Goal: Communication & Community: Answer question/provide support

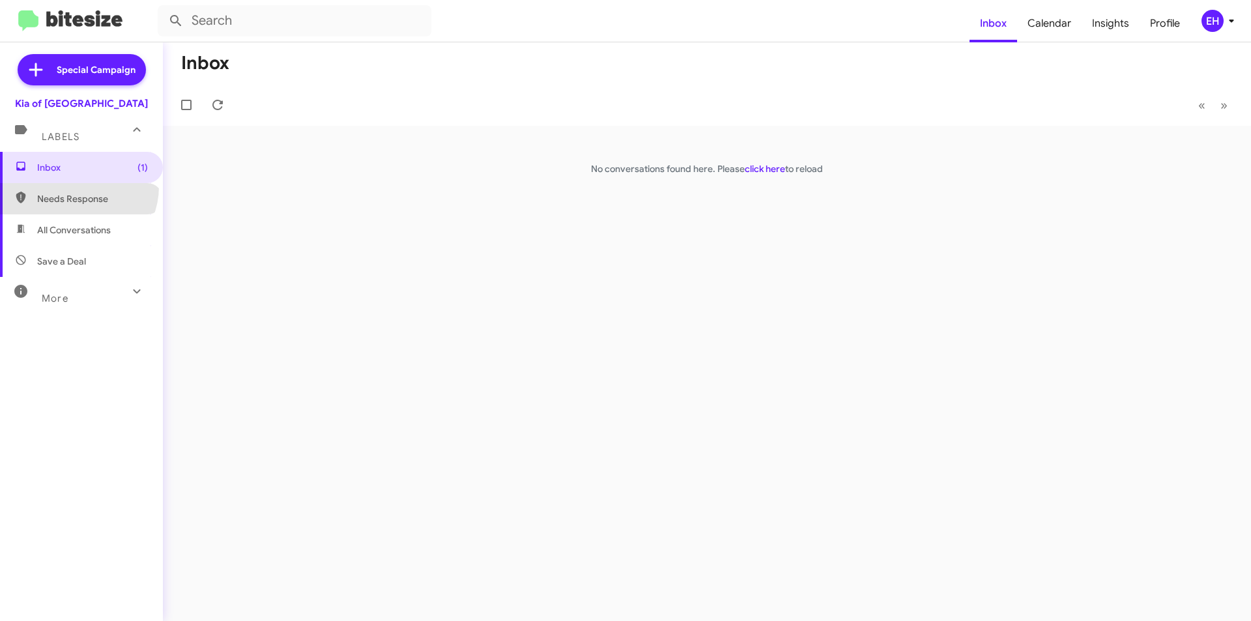
click at [76, 186] on span "Needs Response" at bounding box center [81, 198] width 163 height 31
type input "in:needs-response"
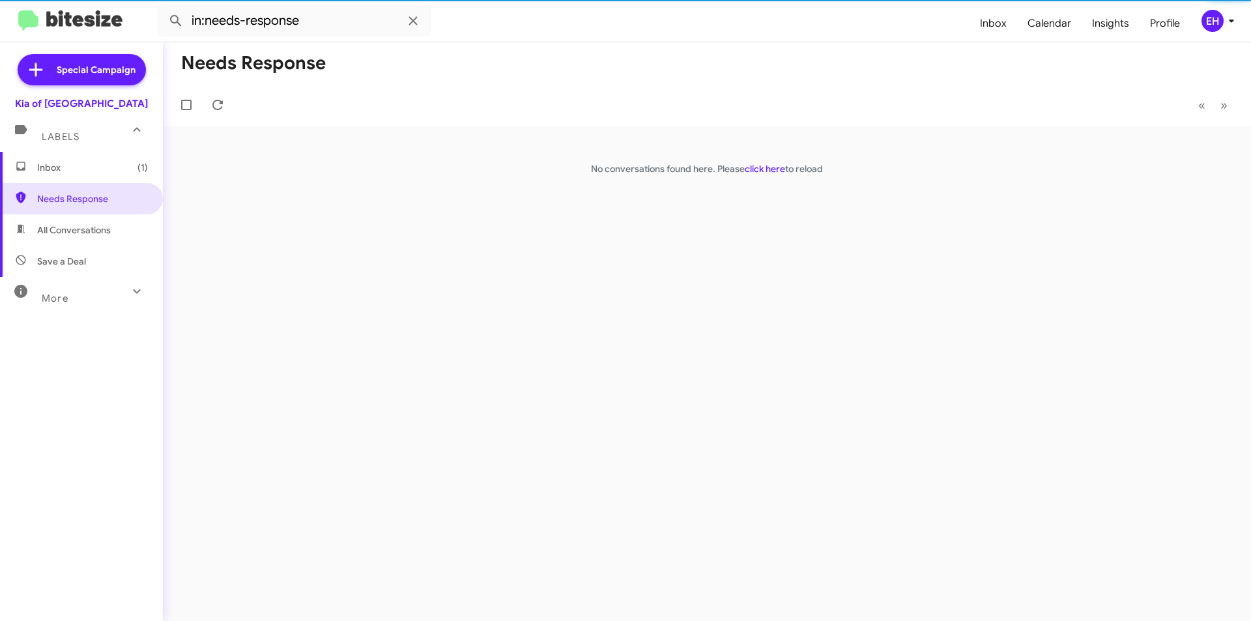
click at [83, 170] on span "Inbox (1)" at bounding box center [92, 167] width 111 height 13
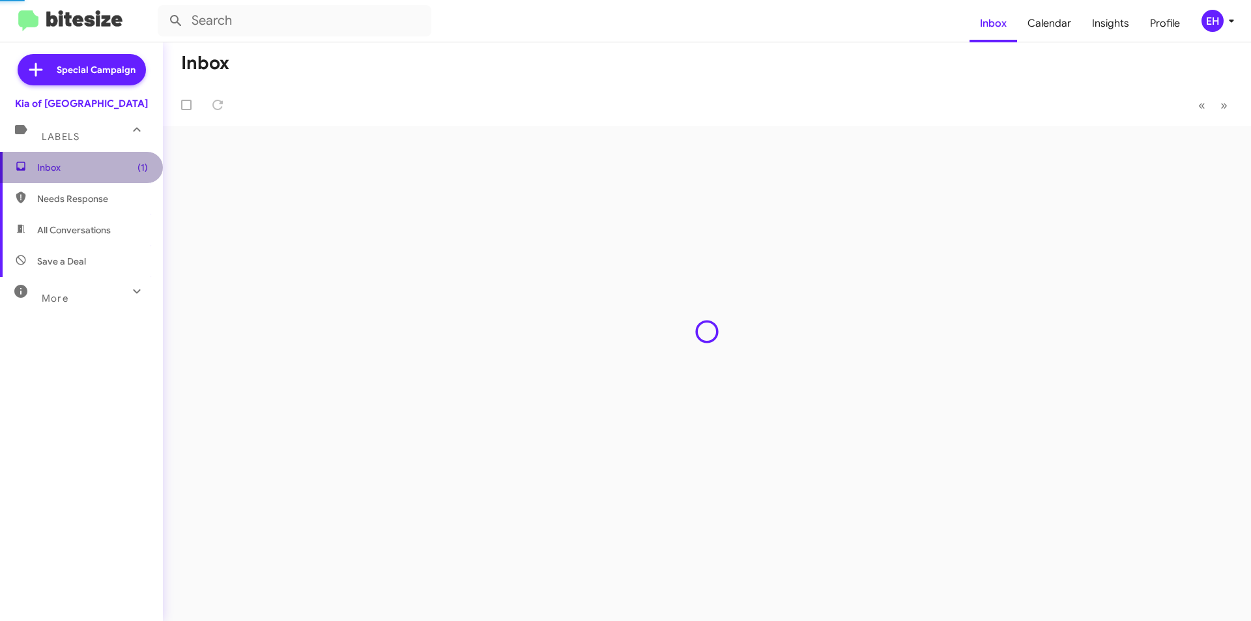
click at [109, 164] on span "Inbox (1)" at bounding box center [92, 167] width 111 height 13
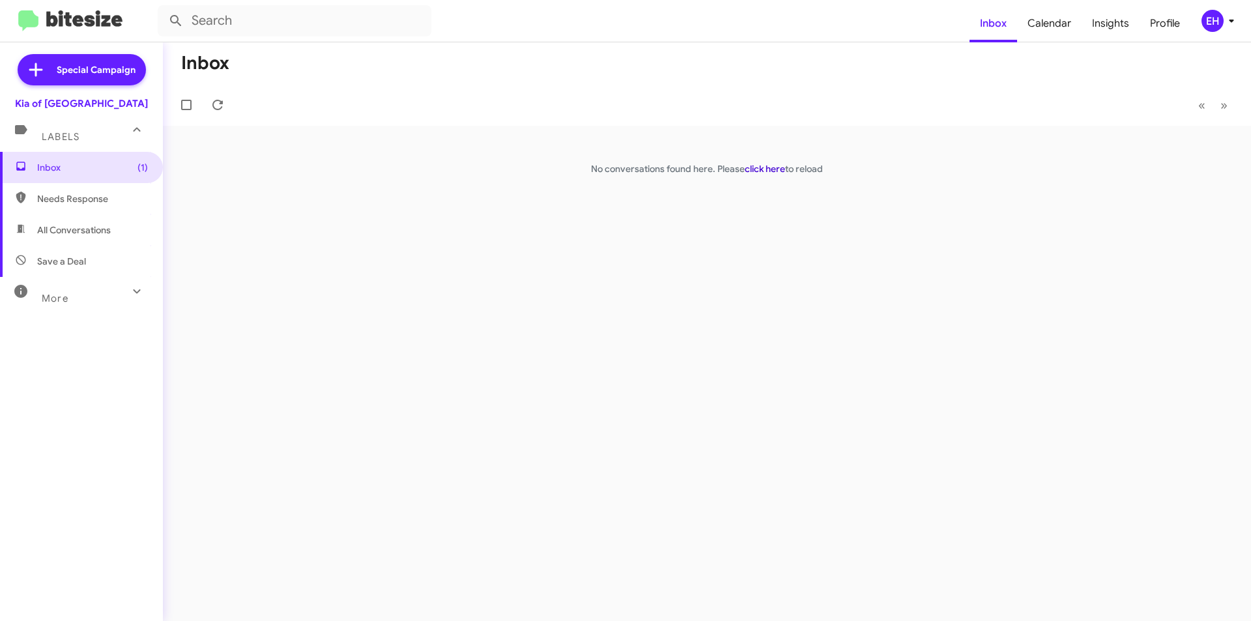
click at [758, 169] on link "click here" at bounding box center [765, 169] width 40 height 12
click at [749, 168] on link "click here" at bounding box center [765, 169] width 40 height 12
click at [59, 238] on span "All Conversations" at bounding box center [81, 229] width 163 height 31
type input "in:all-conversations"
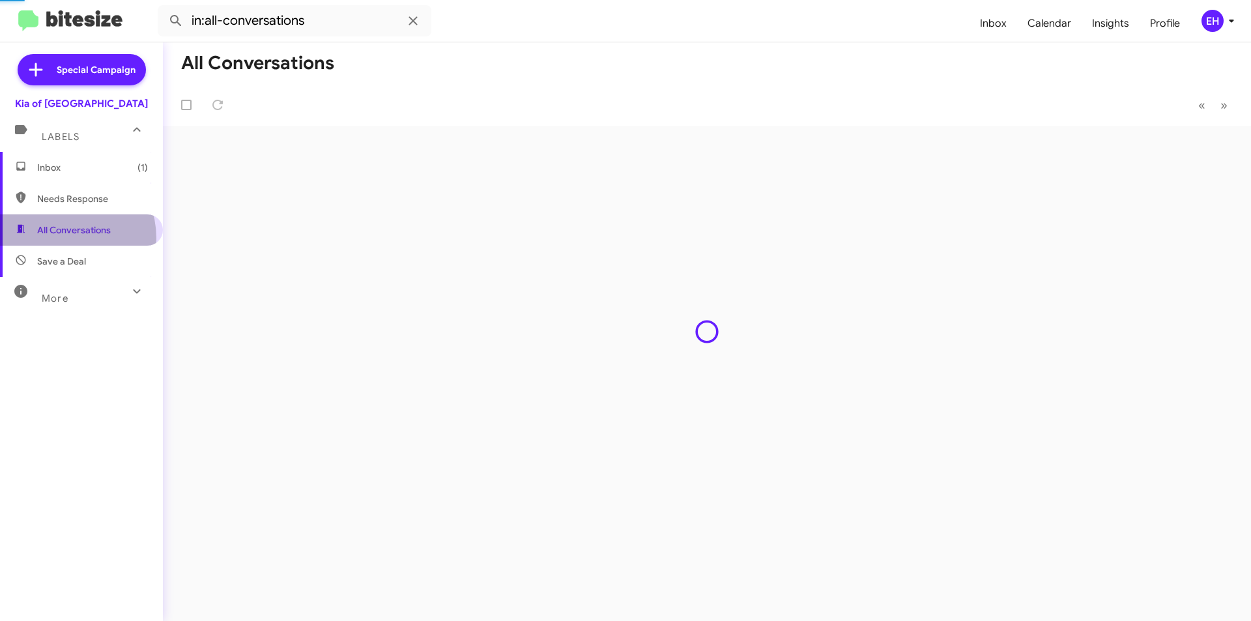
click at [59, 238] on span "All Conversations" at bounding box center [81, 229] width 163 height 31
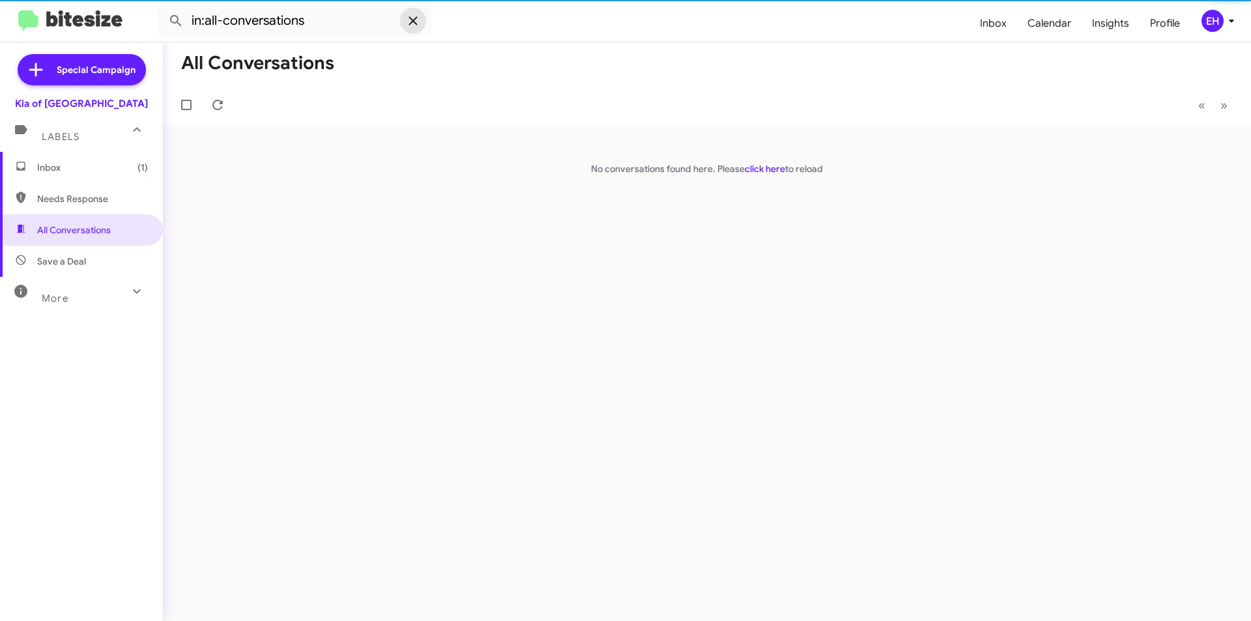
click at [422, 19] on span at bounding box center [413, 21] width 26 height 16
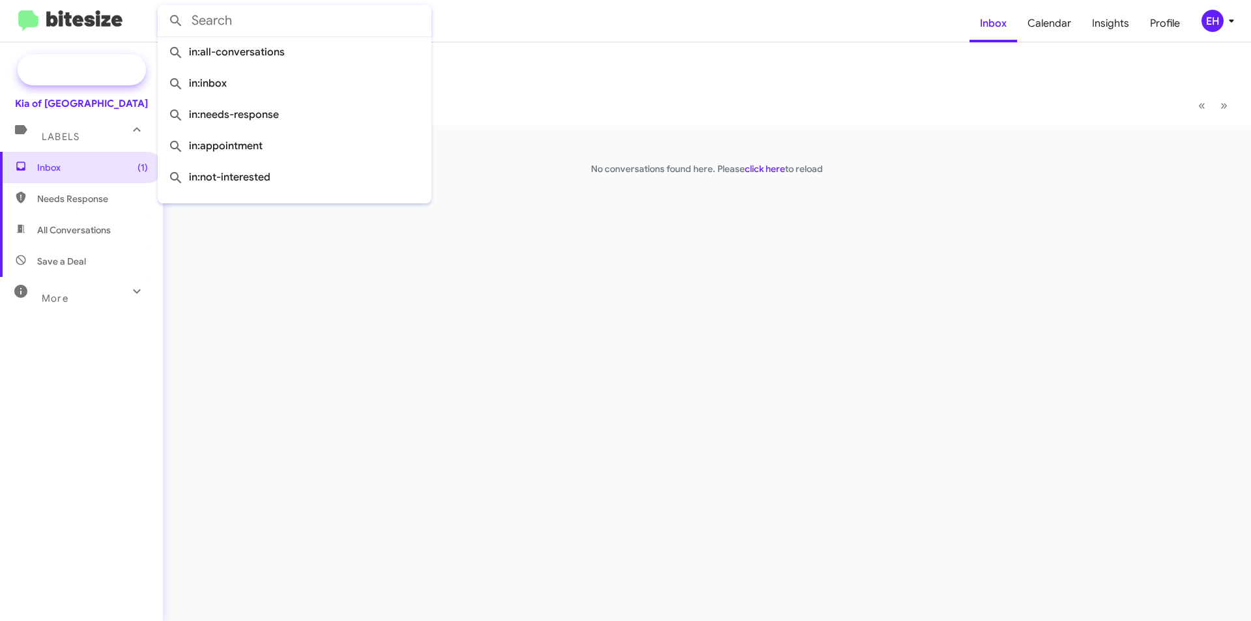
drag, startPoint x: 94, startPoint y: 92, endPoint x: 74, endPoint y: 66, distance: 32.6
click at [91, 86] on mat-nav-list "Special Campaign Kia of Catonsville Labels Inbox (1) Needs Response All Convers…" at bounding box center [81, 288] width 163 height 492
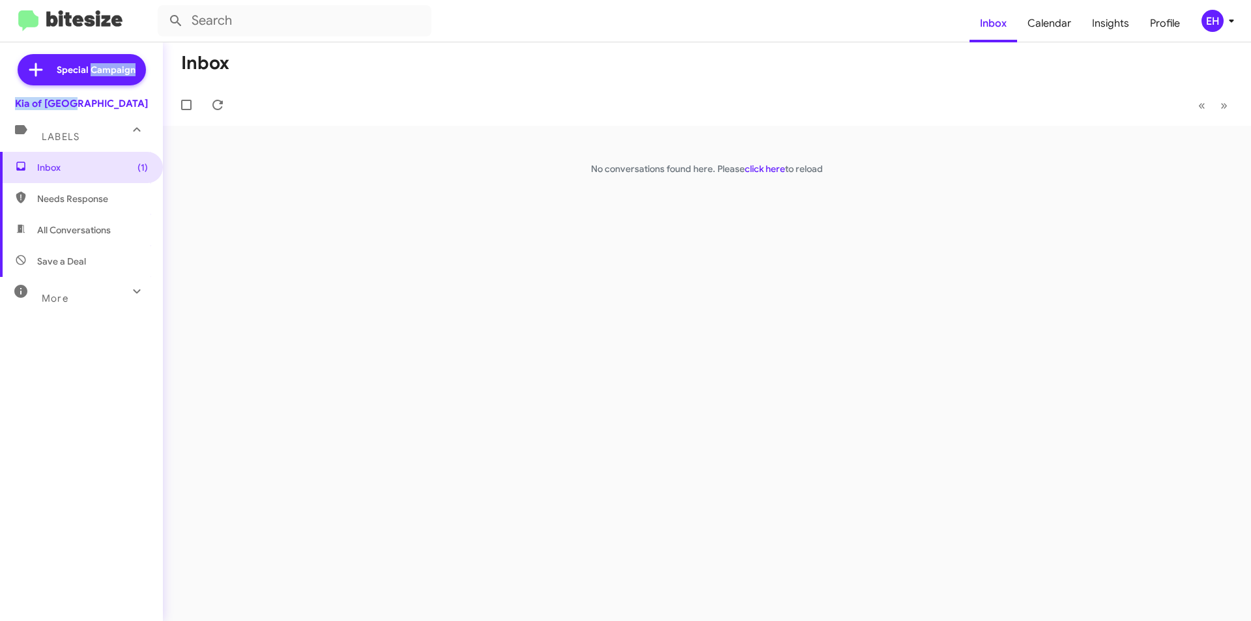
click at [65, 109] on div "Kia of [GEOGRAPHIC_DATA]" at bounding box center [81, 103] width 133 height 13
drag, startPoint x: 65, startPoint y: 108, endPoint x: 68, endPoint y: 97, distance: 11.5
click at [66, 100] on div "Kia of [GEOGRAPHIC_DATA]" at bounding box center [81, 103] width 133 height 13
click at [70, 97] on div "Kia of [GEOGRAPHIC_DATA]" at bounding box center [81, 103] width 133 height 13
click at [70, 124] on div "Labels" at bounding box center [68, 131] width 116 height 24
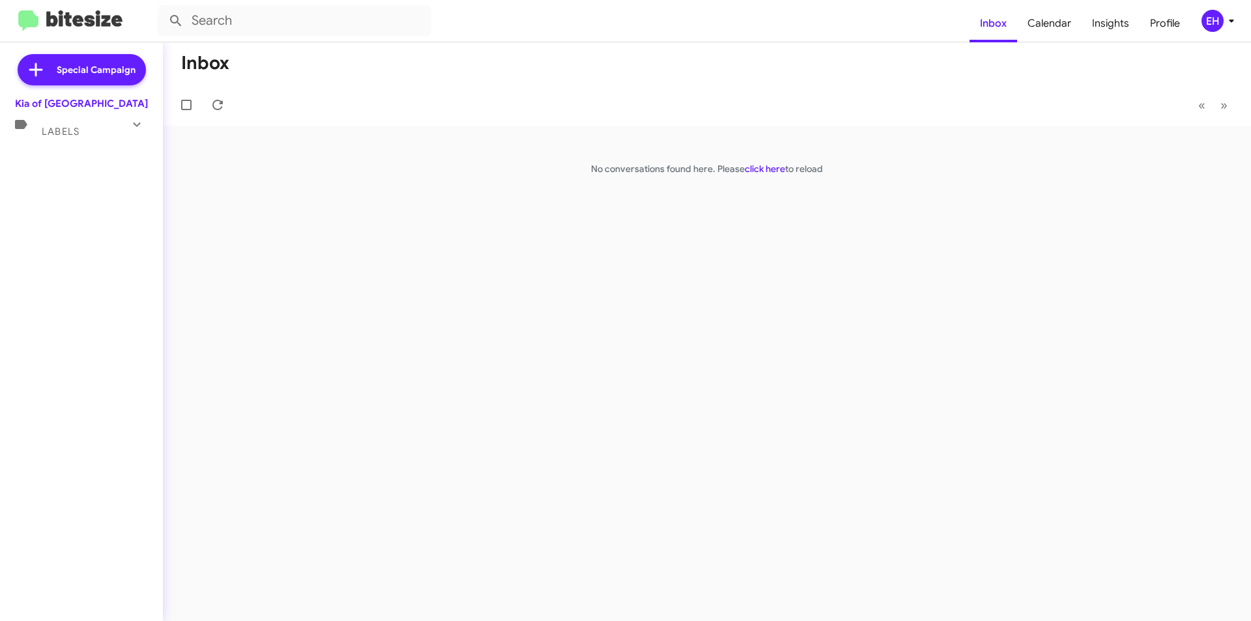
click at [70, 126] on span "Labels" at bounding box center [61, 132] width 38 height 12
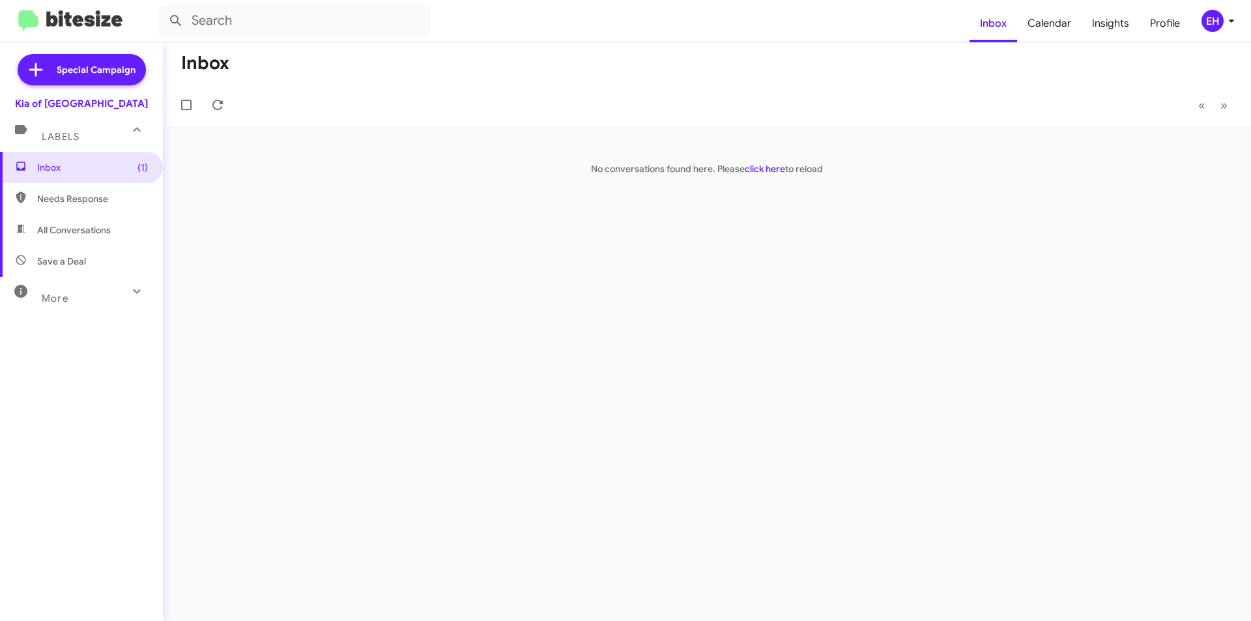
click at [29, 21] on img at bounding box center [70, 20] width 104 height 21
click at [1109, 20] on span "Insights" at bounding box center [1110, 24] width 58 height 38
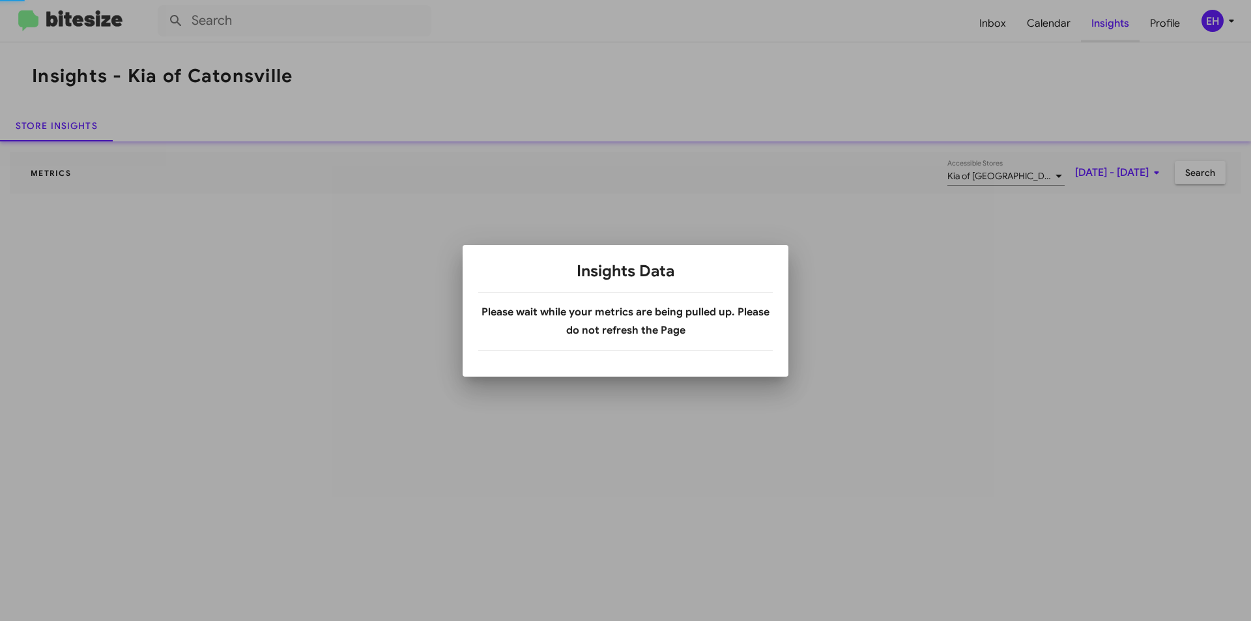
click at [1109, 20] on div at bounding box center [625, 310] width 1251 height 621
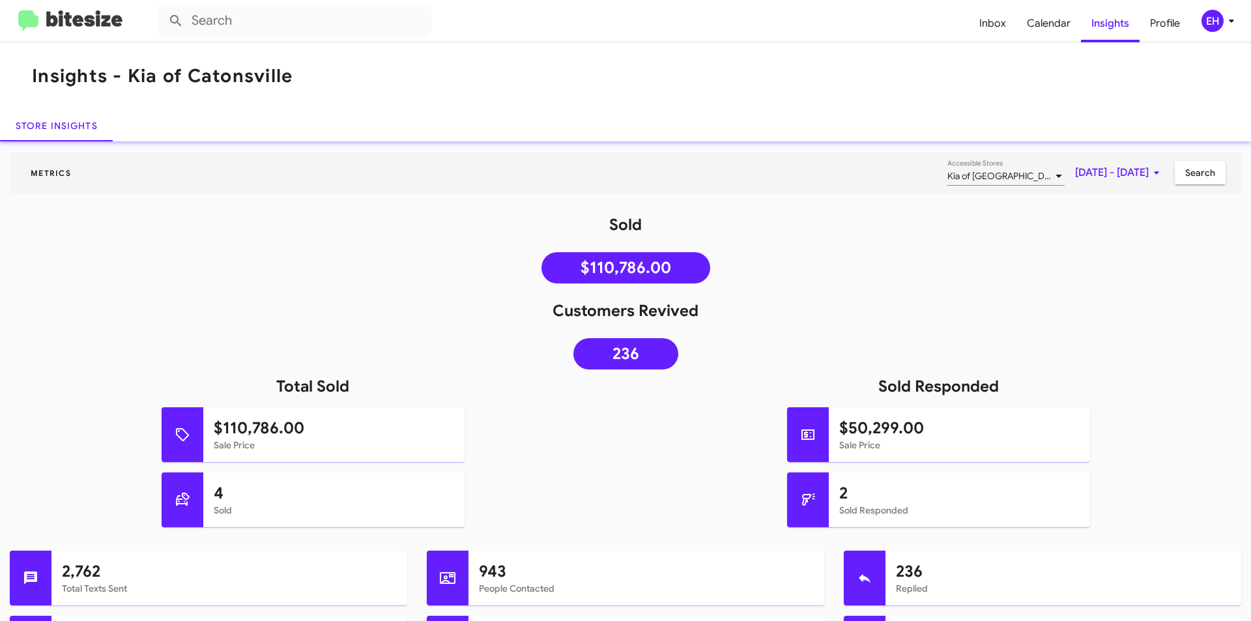
click at [1230, 16] on icon at bounding box center [1231, 21] width 16 height 16
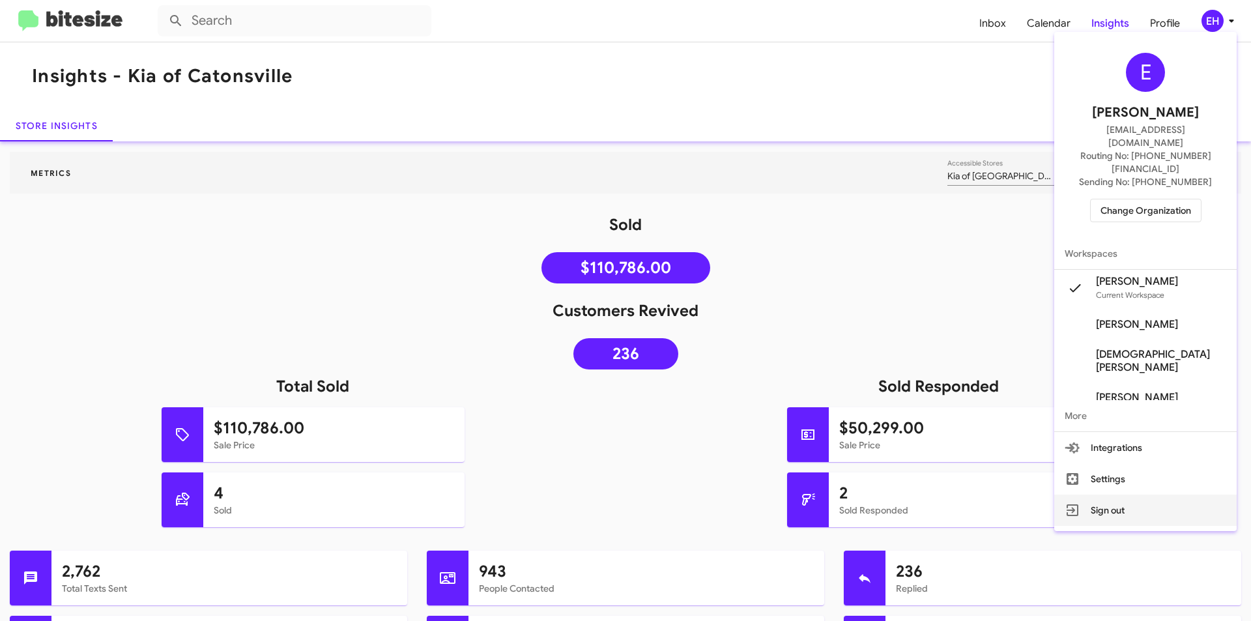
click at [1135, 494] on button "Sign out" at bounding box center [1145, 509] width 182 height 31
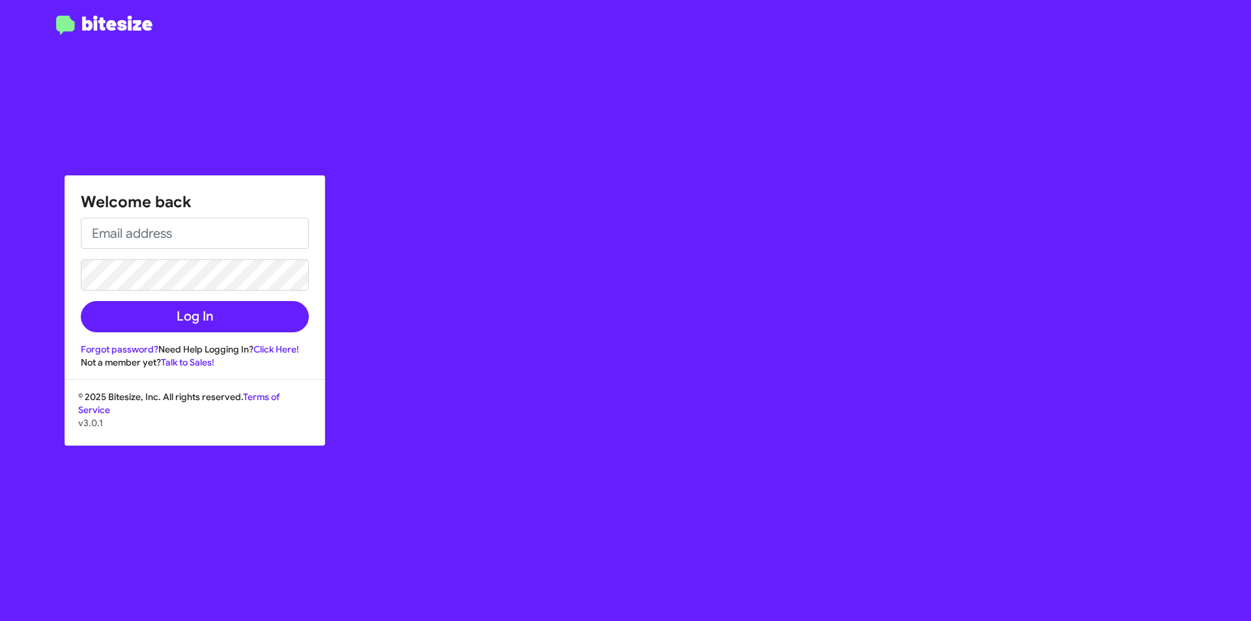
click at [313, 215] on div "Welcome back Log In Forgot password? Need Help Logging In? Click Here! Not a me…" at bounding box center [194, 272] width 259 height 193
click at [130, 235] on input "email" at bounding box center [195, 233] width 228 height 31
click at [171, 233] on input "email" at bounding box center [195, 233] width 228 height 31
type input "[EMAIL_ADDRESS][DOMAIN_NAME]"
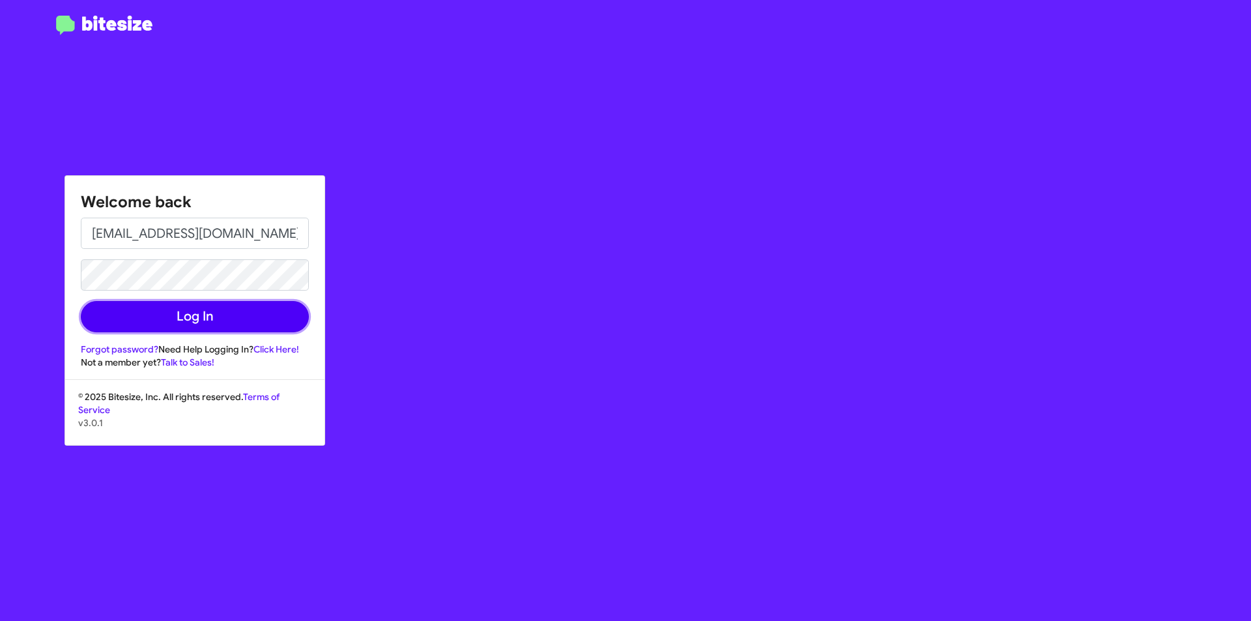
click at [178, 315] on button "Log In" at bounding box center [195, 316] width 228 height 31
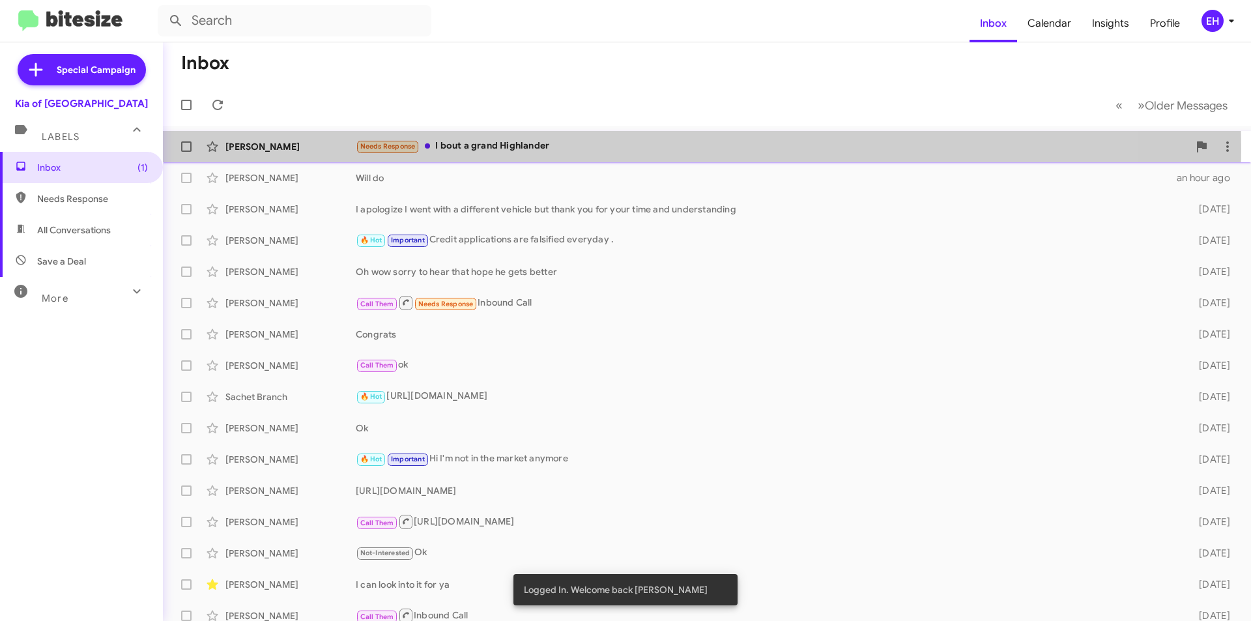
click at [527, 149] on div "Needs Response I bout a grand Highlander" at bounding box center [772, 146] width 833 height 15
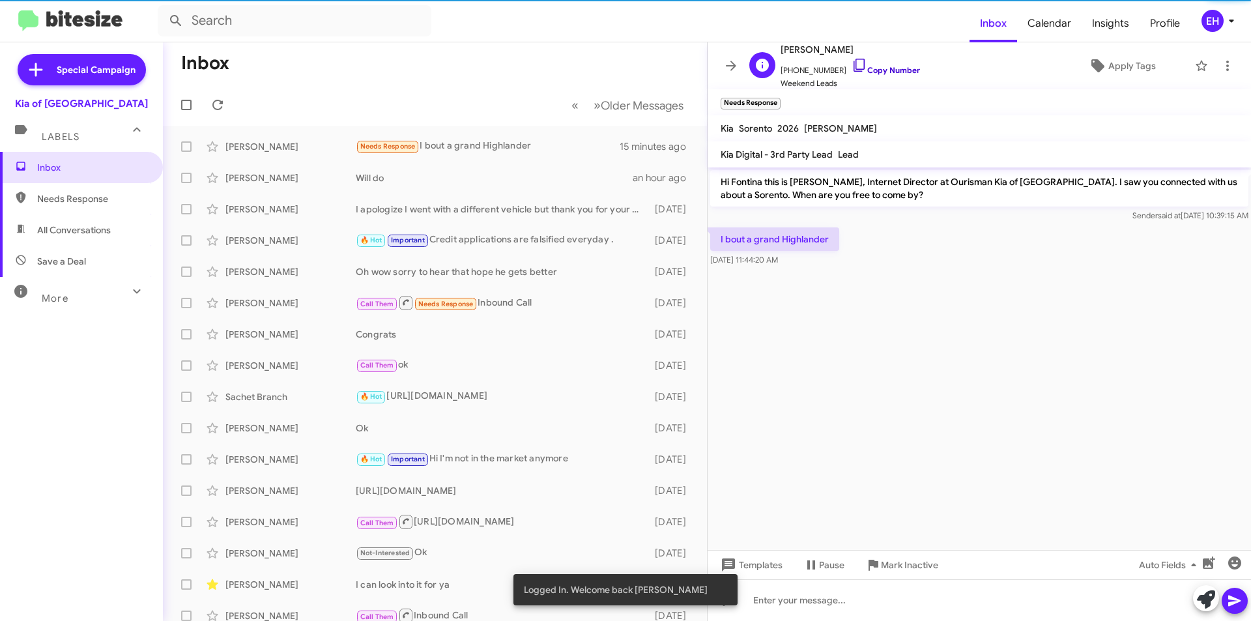
click at [874, 70] on link "Copy Number" at bounding box center [885, 70] width 68 height 10
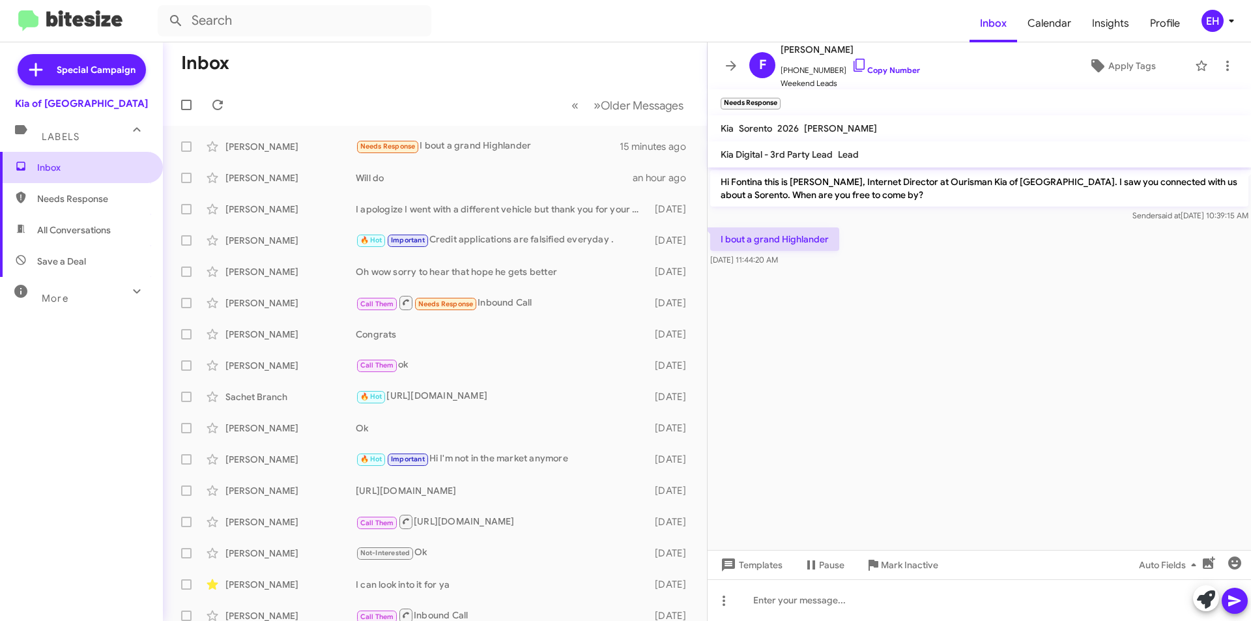
click at [67, 181] on span "Inbox" at bounding box center [81, 167] width 163 height 31
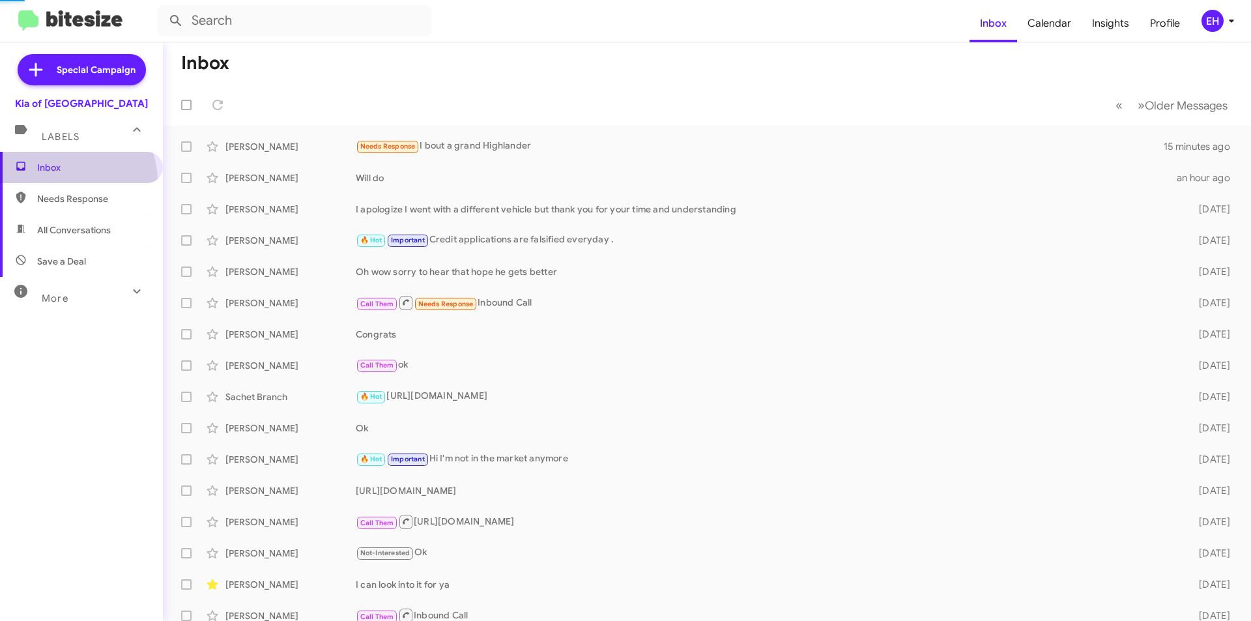
click at [67, 193] on span "Needs Response" at bounding box center [92, 198] width 111 height 13
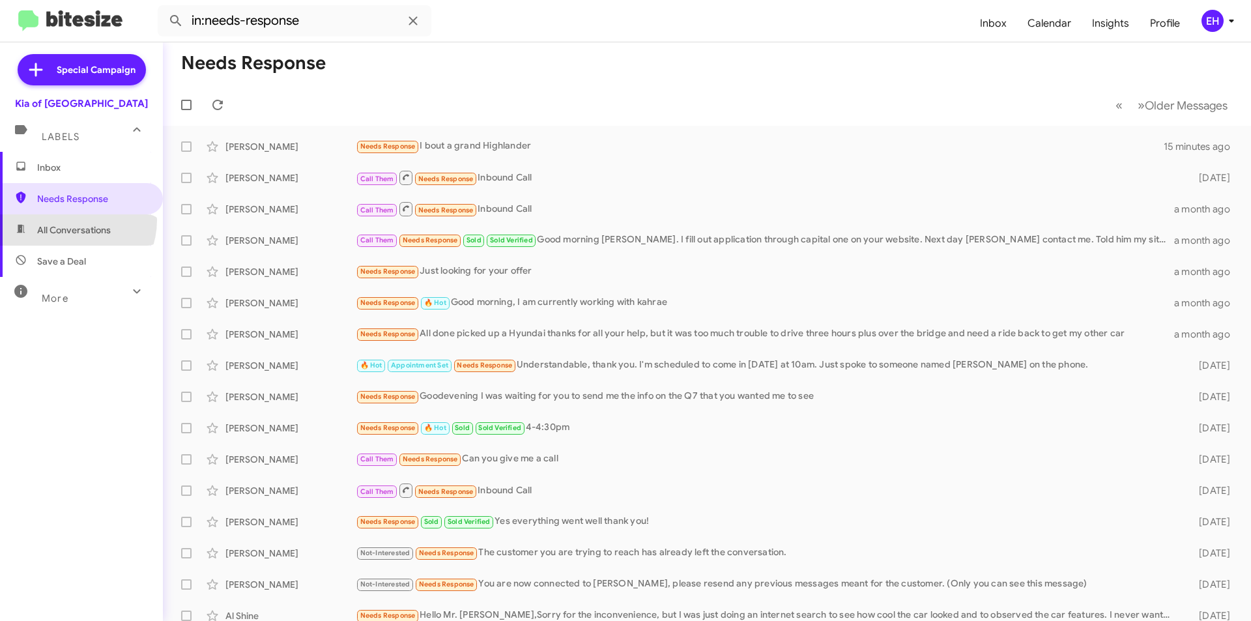
click at [70, 220] on span "All Conversations" at bounding box center [81, 229] width 163 height 31
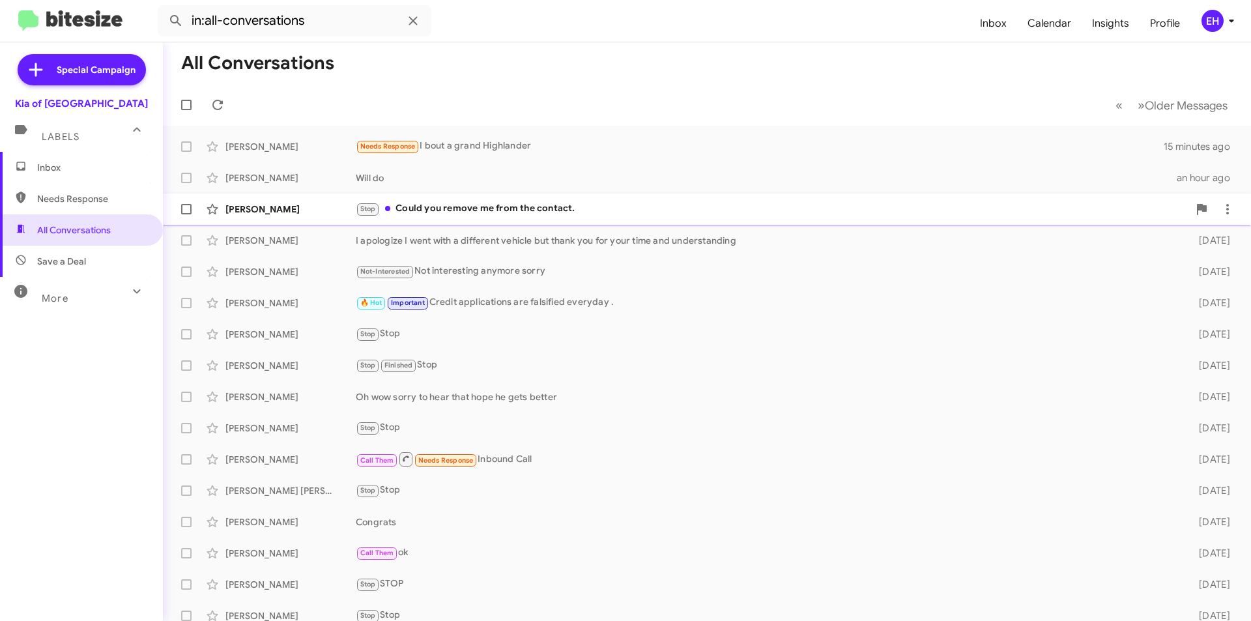
click at [519, 205] on div "Stop Could you remove me from the contact." at bounding box center [772, 208] width 833 height 15
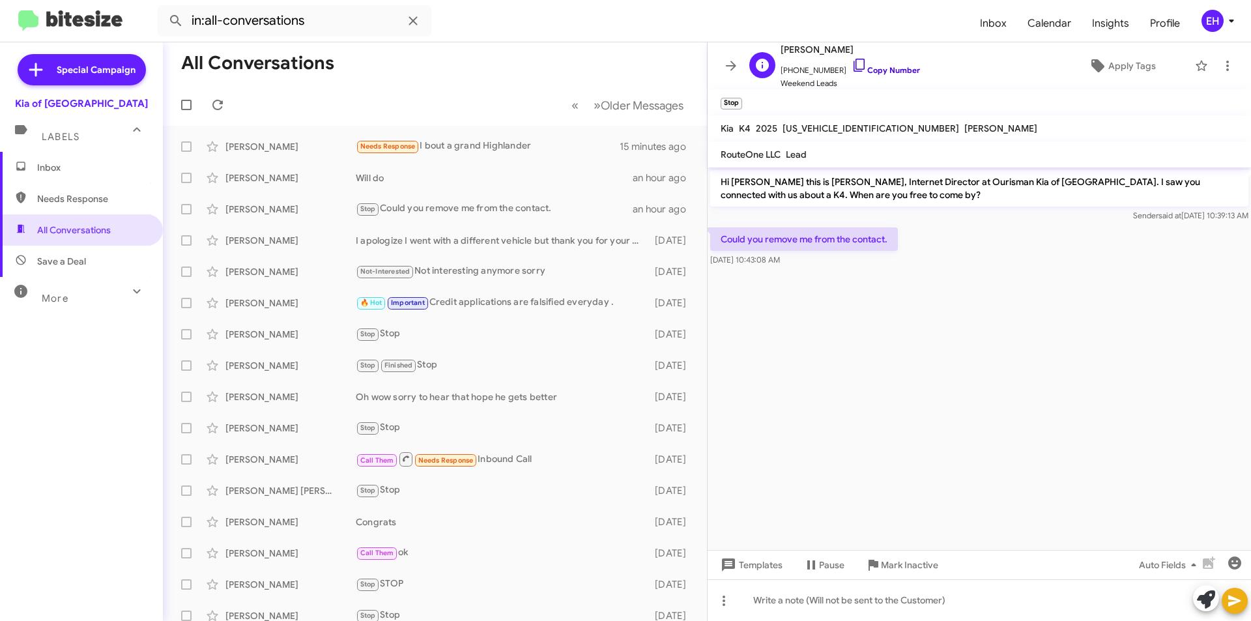
click at [892, 70] on link "Copy Number" at bounding box center [885, 70] width 68 height 10
click at [926, 571] on span "Mark Inactive" at bounding box center [909, 564] width 57 height 23
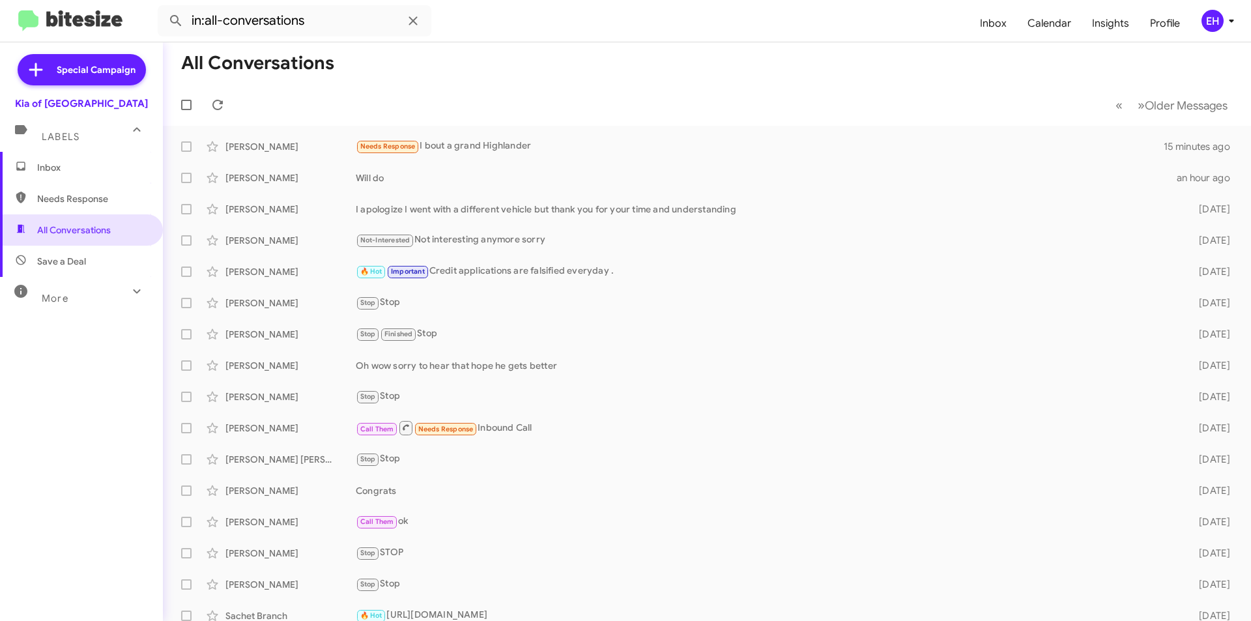
click at [83, 187] on span "Needs Response" at bounding box center [81, 198] width 163 height 31
type input "in:needs-response"
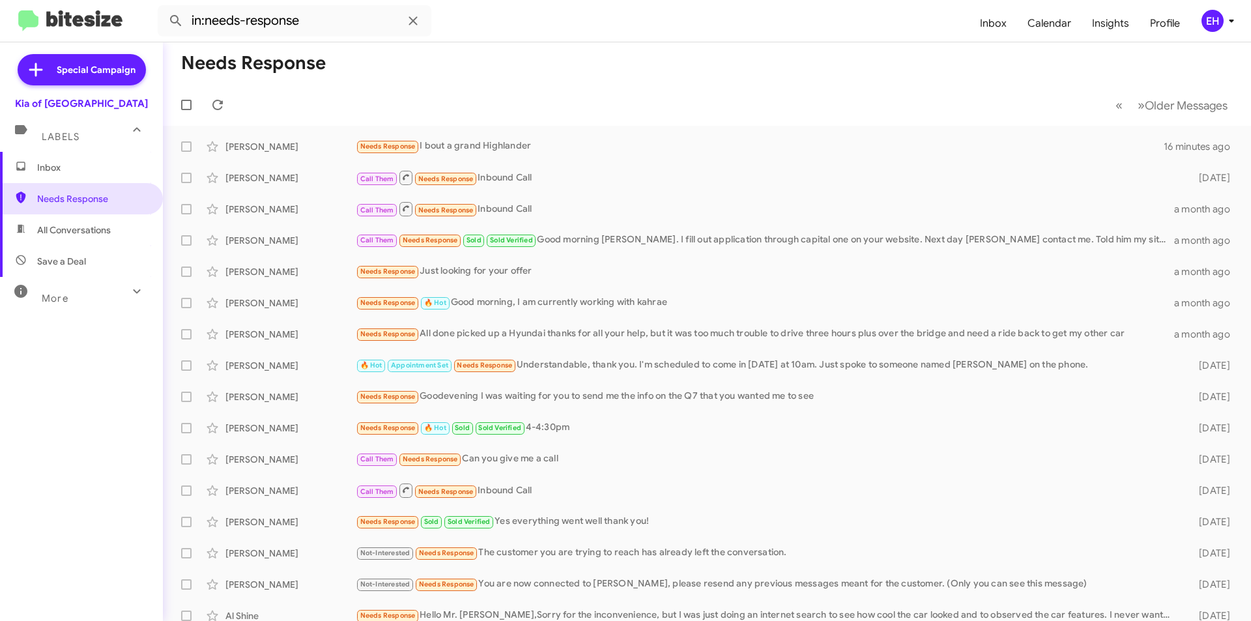
click at [78, 173] on span "Inbox" at bounding box center [92, 167] width 111 height 13
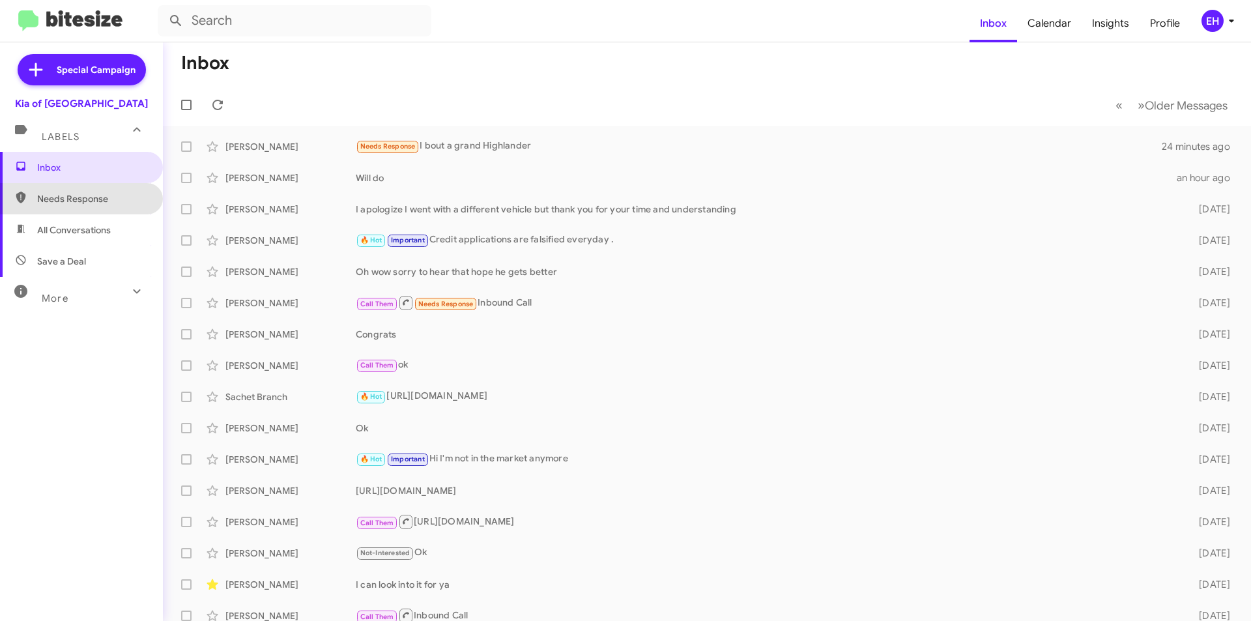
click at [87, 190] on span "Needs Response" at bounding box center [81, 198] width 163 height 31
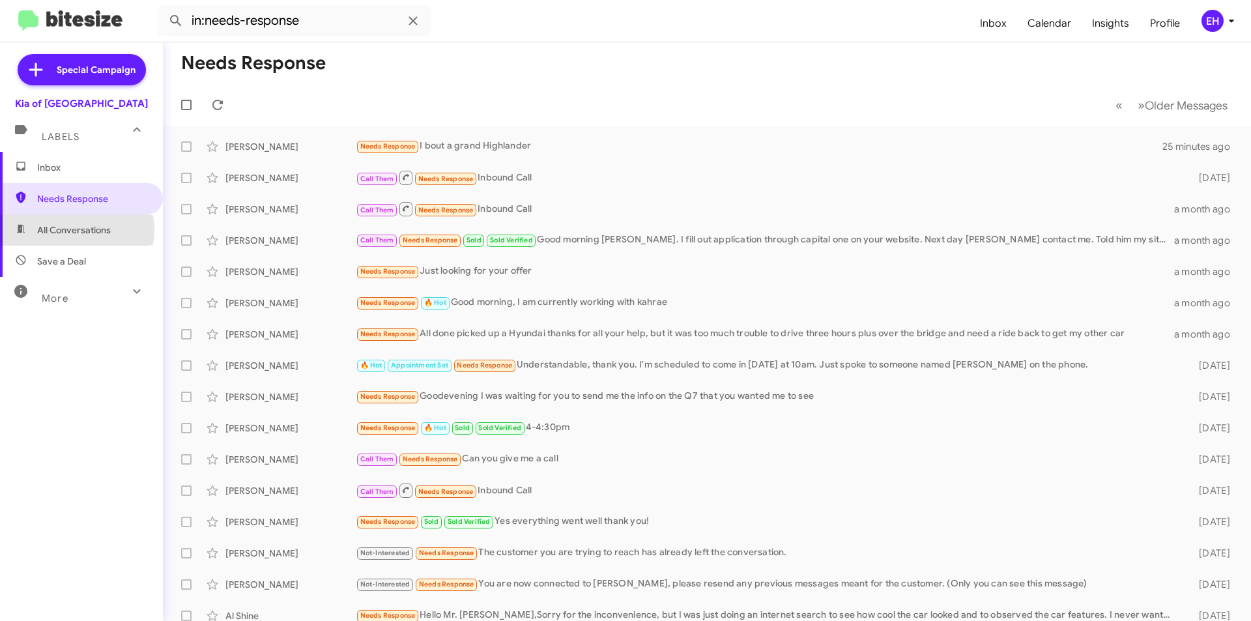
click at [72, 230] on span "All Conversations" at bounding box center [74, 229] width 74 height 13
type input "in:all-conversations"
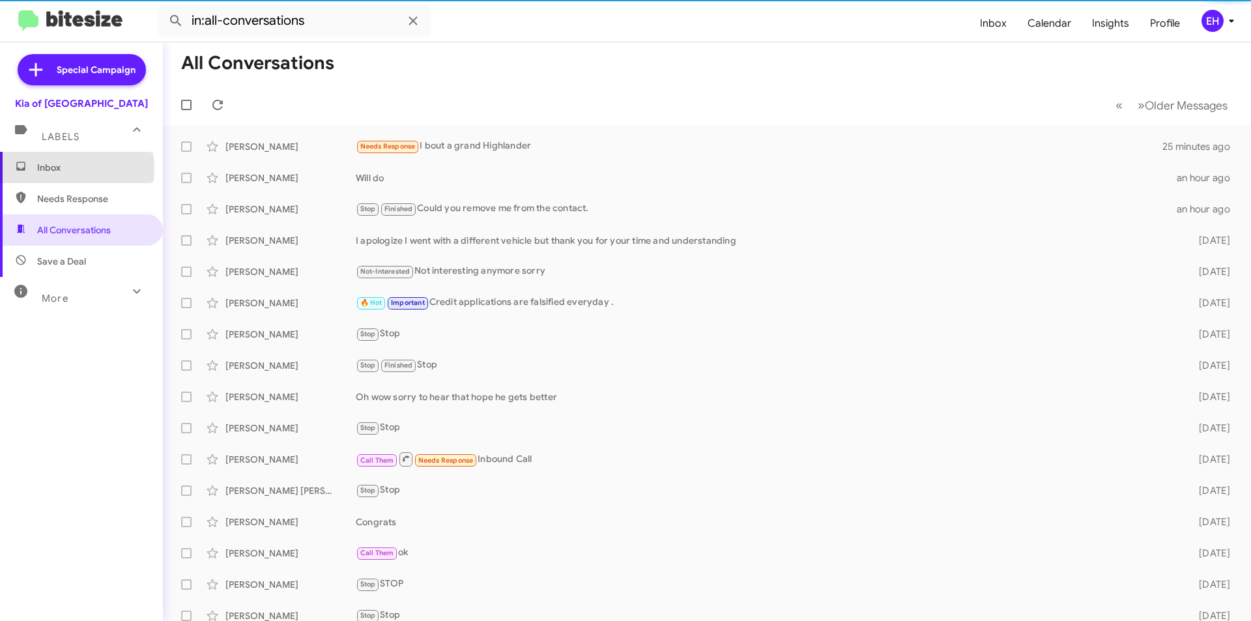
click at [66, 168] on span "Inbox" at bounding box center [92, 167] width 111 height 13
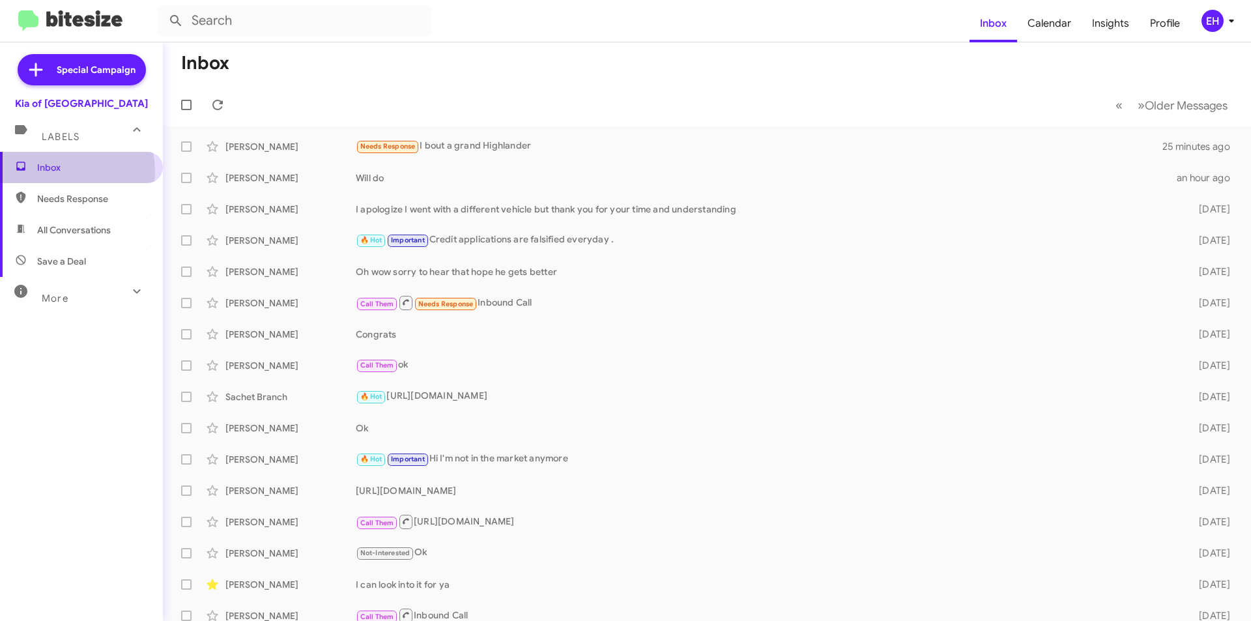
click at [51, 172] on span "Inbox" at bounding box center [92, 167] width 111 height 13
click at [56, 202] on span "Needs Response" at bounding box center [92, 198] width 111 height 13
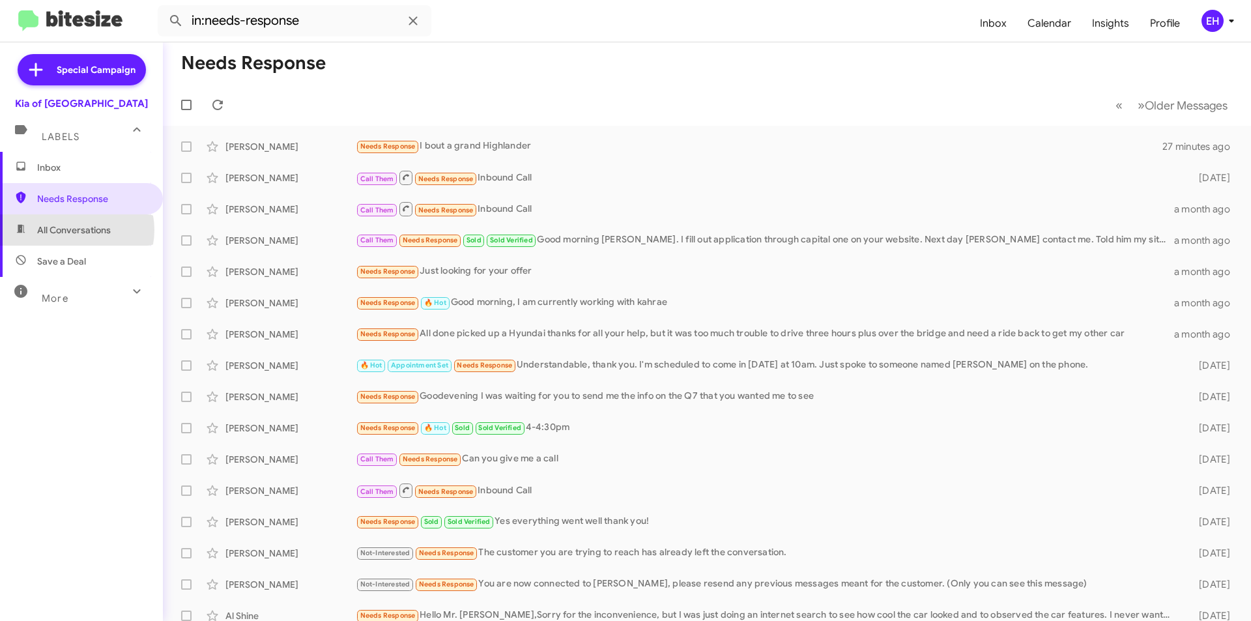
click at [72, 230] on span "All Conversations" at bounding box center [74, 229] width 74 height 13
type input "in:all-conversations"
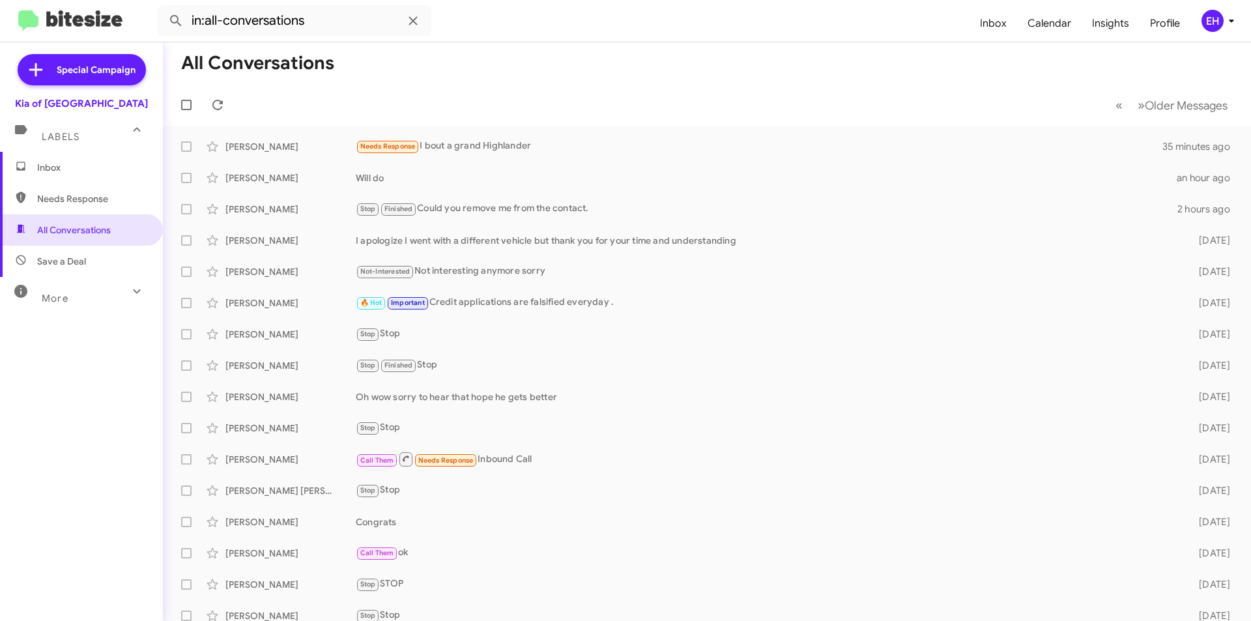
click at [64, 135] on span "Labels" at bounding box center [61, 137] width 38 height 12
click at [70, 155] on div "Special Campaign Kia of Catonsville Labels Inbox Needs Response All Conversatio…" at bounding box center [81, 328] width 163 height 573
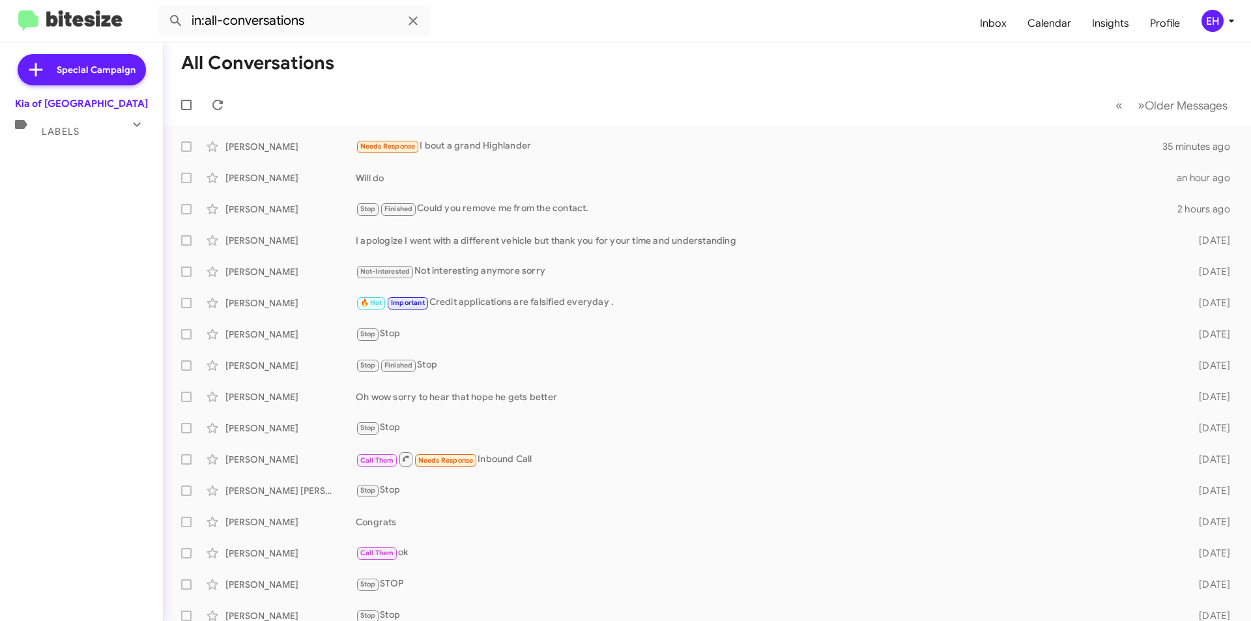
click at [81, 135] on div "Labels" at bounding box center [68, 126] width 116 height 24
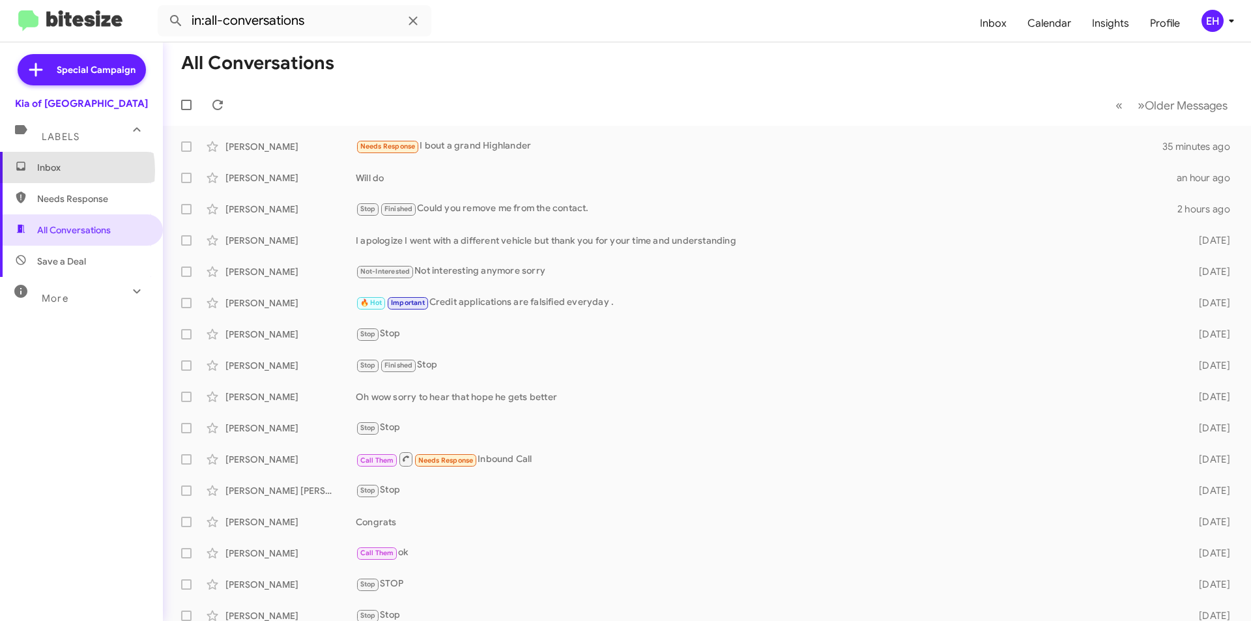
click at [50, 171] on span "Inbox" at bounding box center [92, 167] width 111 height 13
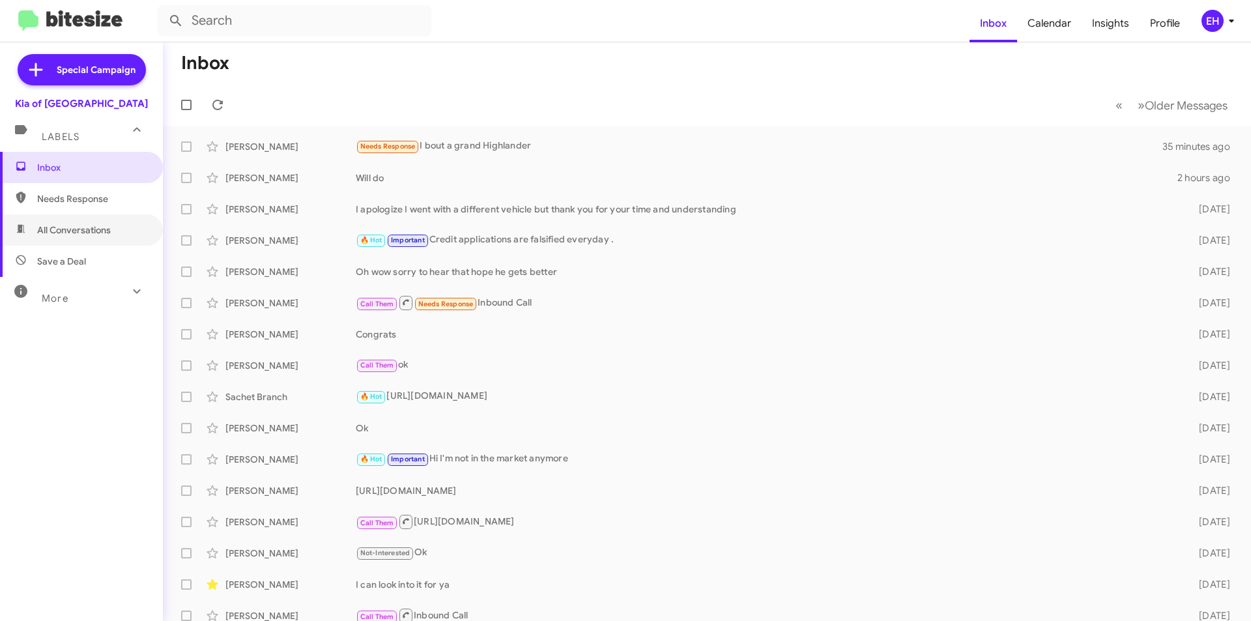
drag, startPoint x: 58, startPoint y: 217, endPoint x: 58, endPoint y: 207, distance: 9.8
click at [58, 216] on span "All Conversations" at bounding box center [81, 229] width 163 height 31
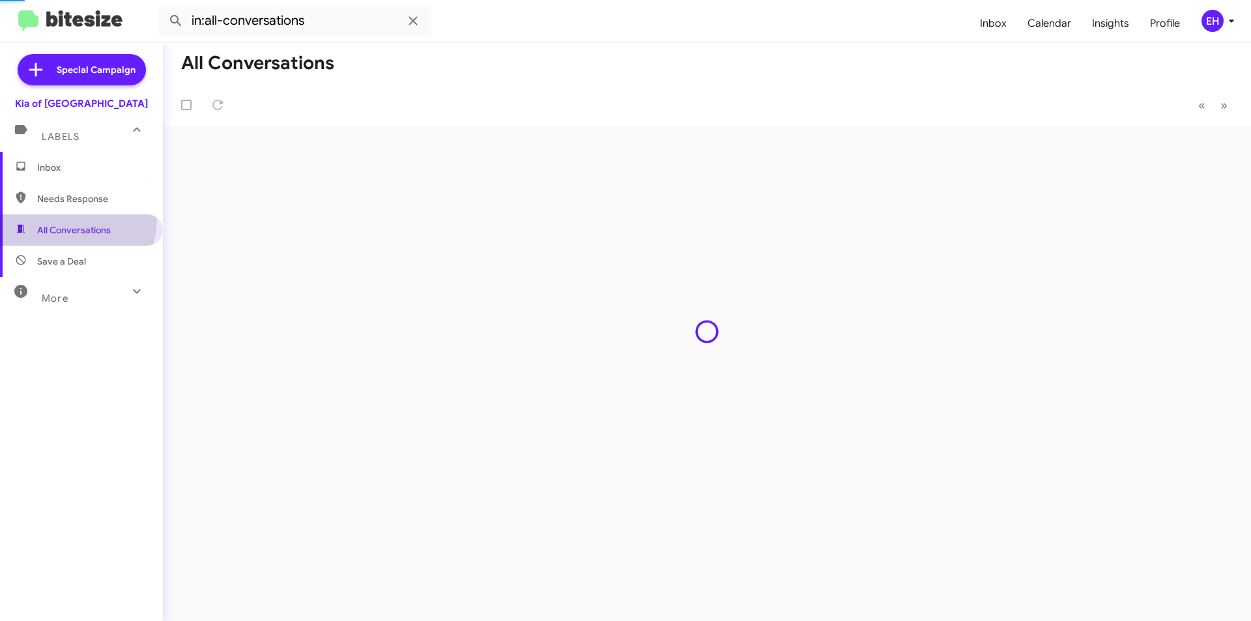
click at [59, 206] on span "Needs Response" at bounding box center [81, 198] width 163 height 31
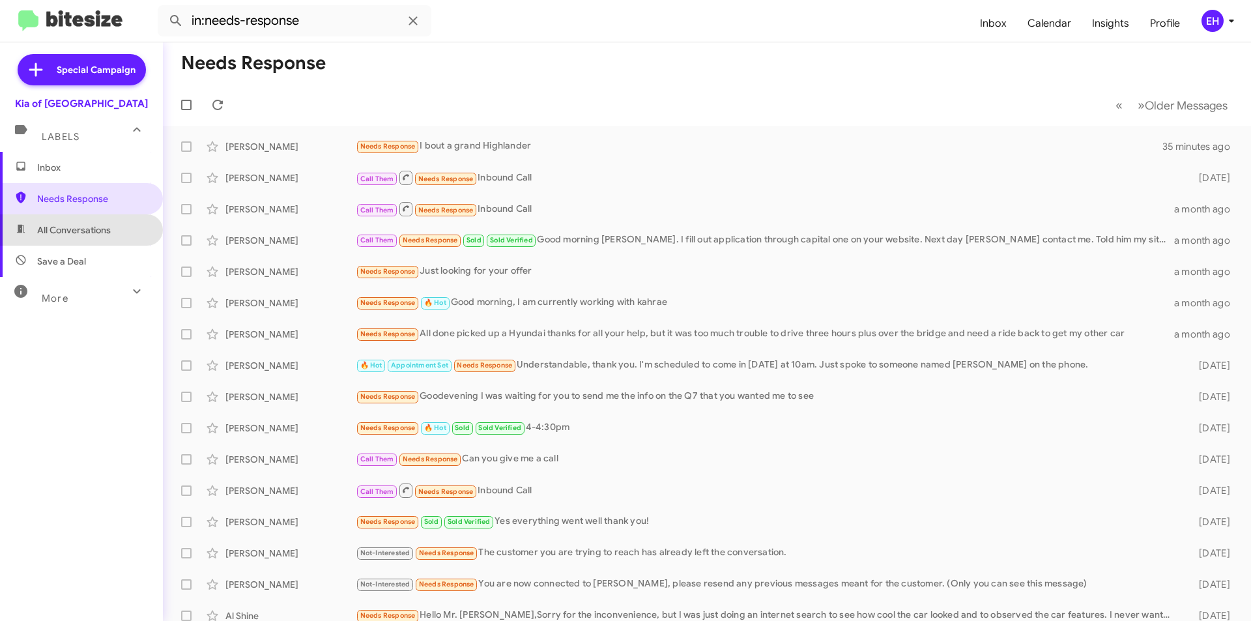
drag, startPoint x: 80, startPoint y: 217, endPoint x: 81, endPoint y: 228, distance: 11.1
click at [80, 218] on span "All Conversations" at bounding box center [81, 229] width 163 height 31
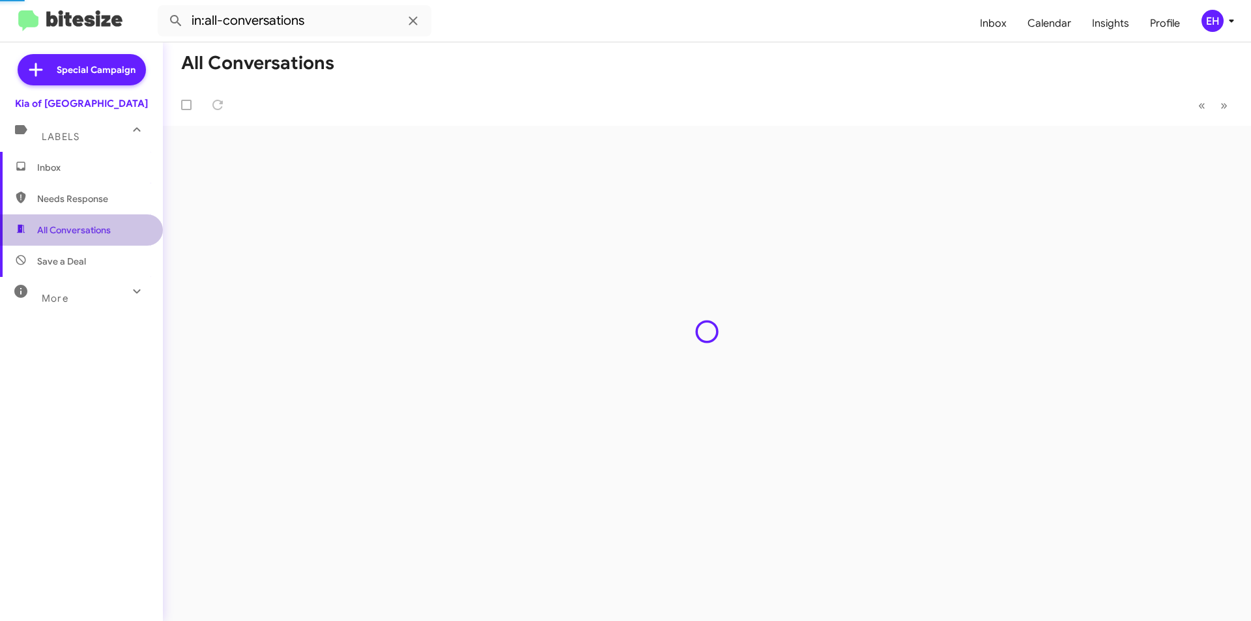
click at [81, 228] on span "All Conversations" at bounding box center [74, 229] width 74 height 13
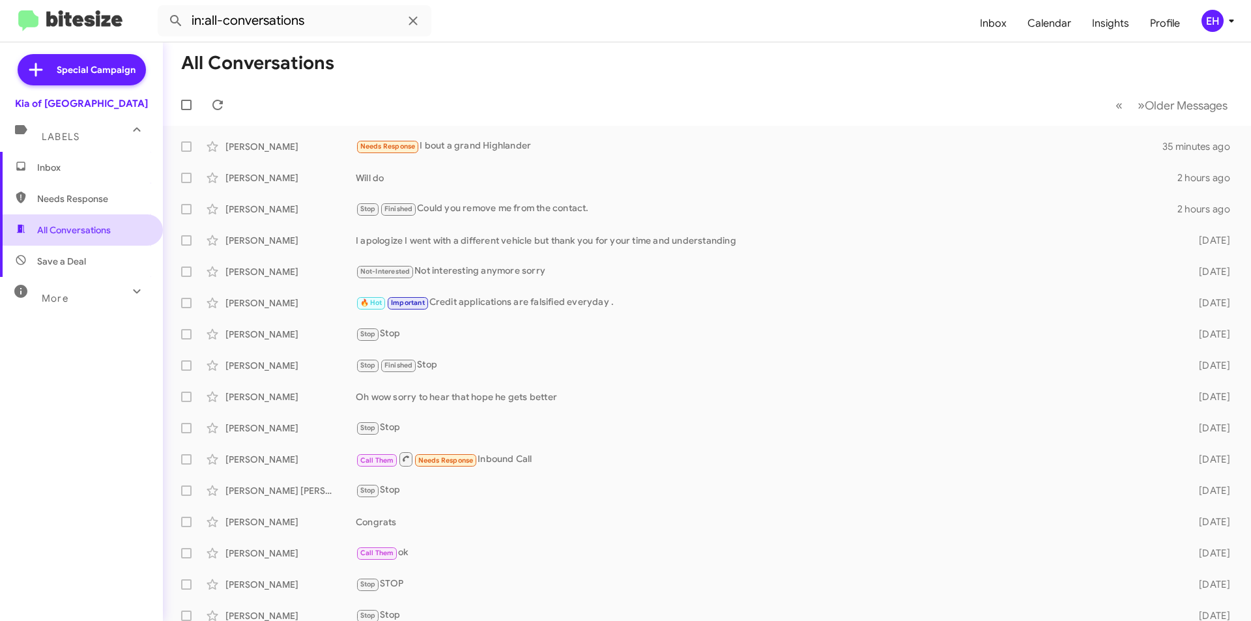
click at [83, 244] on span "All Conversations" at bounding box center [81, 229] width 163 height 31
click at [83, 255] on span "Save a Deal" at bounding box center [61, 261] width 49 height 13
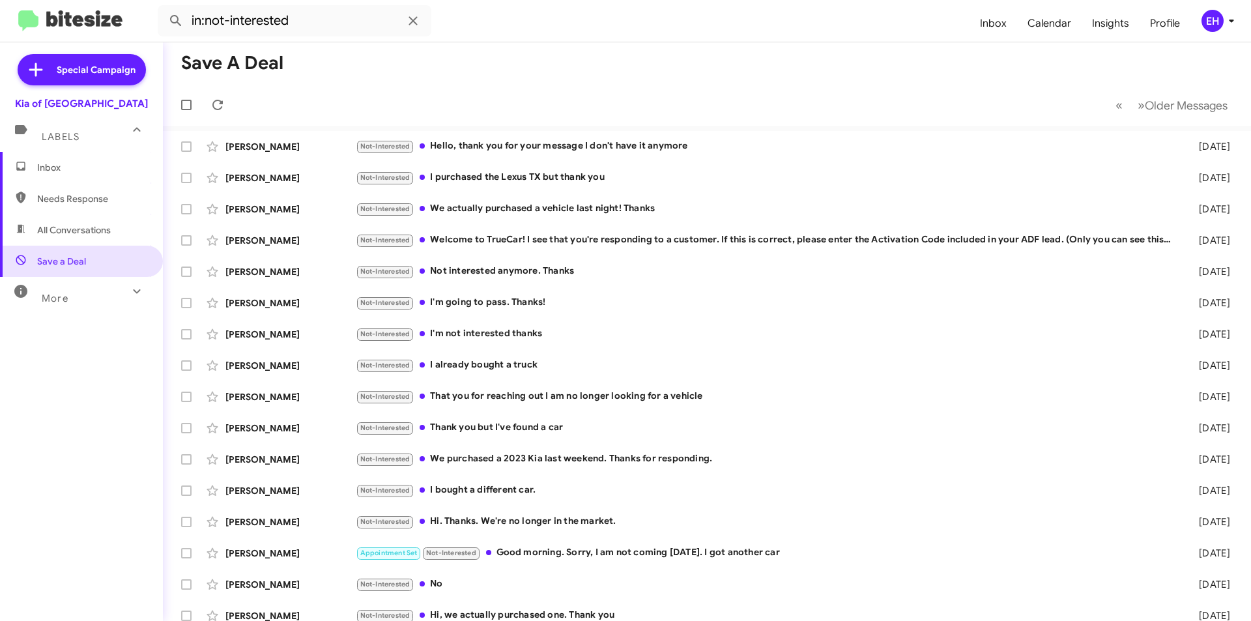
click at [71, 200] on span "Needs Response" at bounding box center [92, 198] width 111 height 13
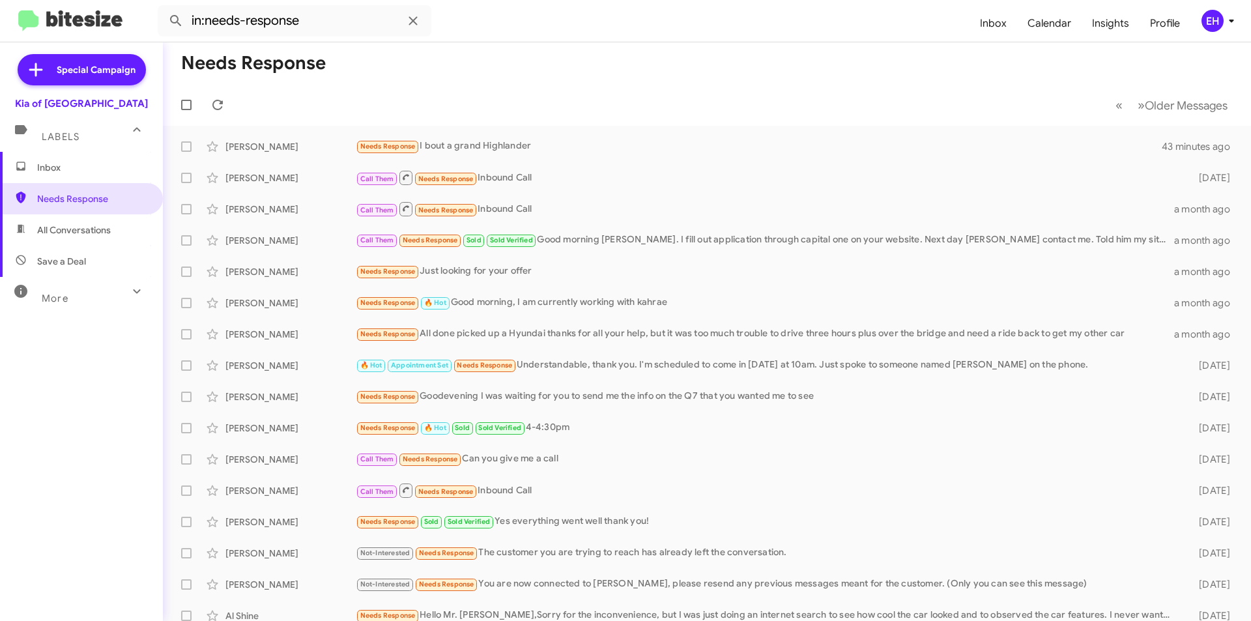
click at [76, 220] on span "All Conversations" at bounding box center [81, 229] width 163 height 31
type input "in:all-conversations"
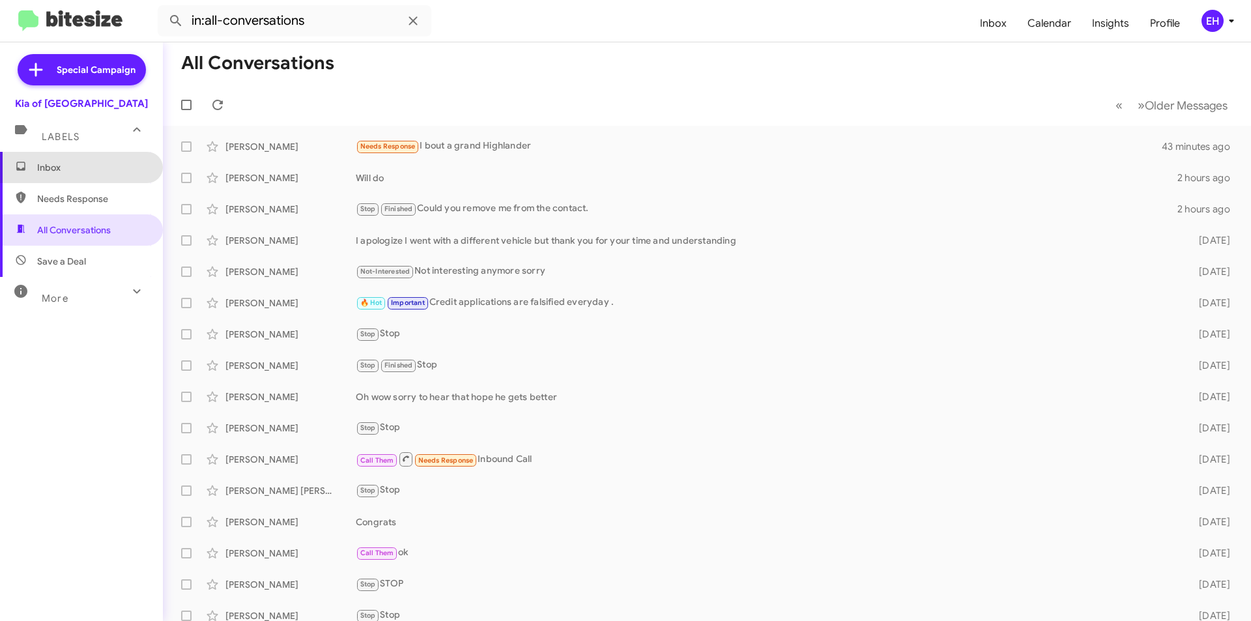
click at [80, 174] on span "Inbox" at bounding box center [81, 167] width 163 height 31
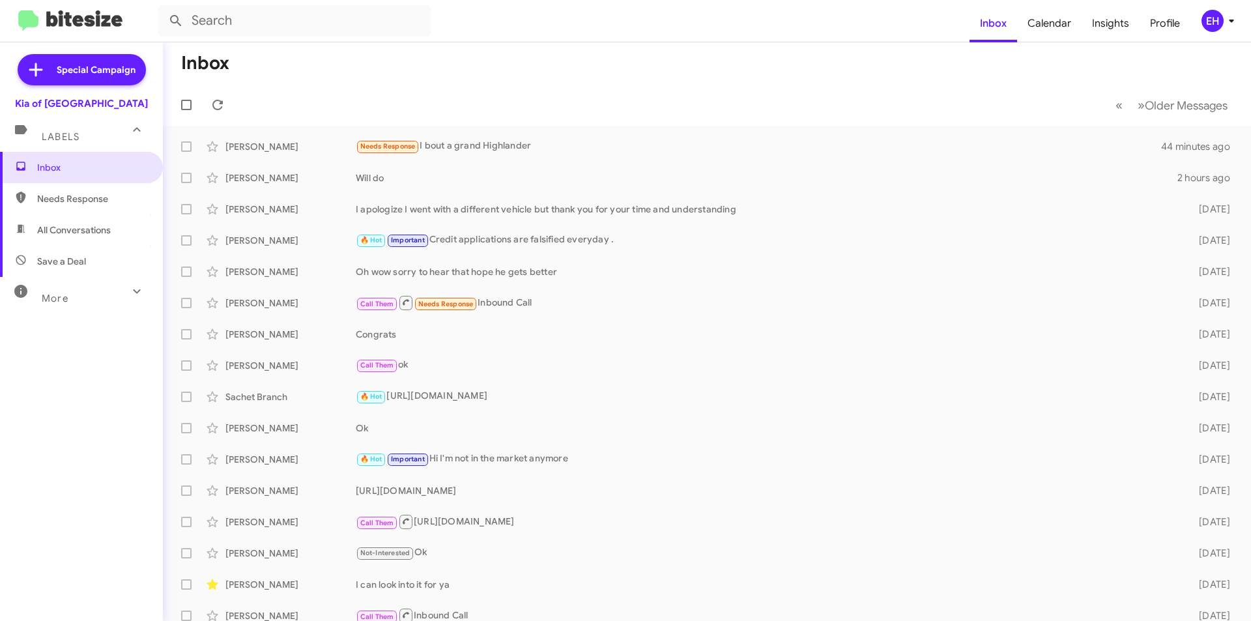
click at [73, 200] on span "Needs Response" at bounding box center [92, 198] width 111 height 13
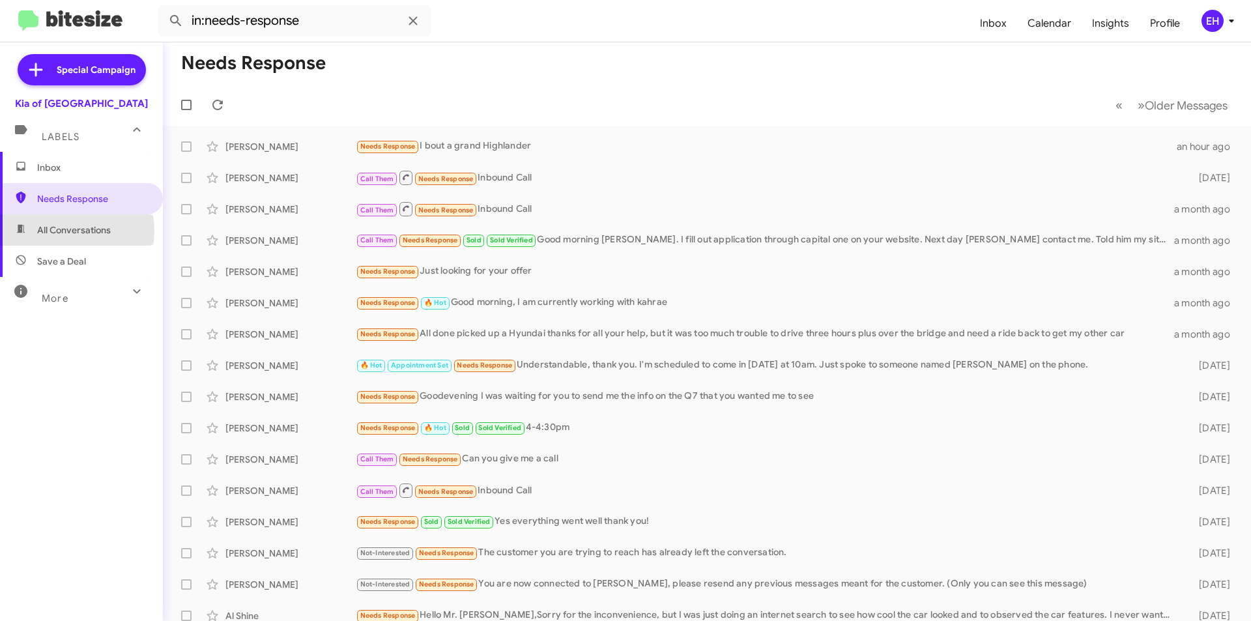
click at [64, 231] on span "All Conversations" at bounding box center [74, 229] width 74 height 13
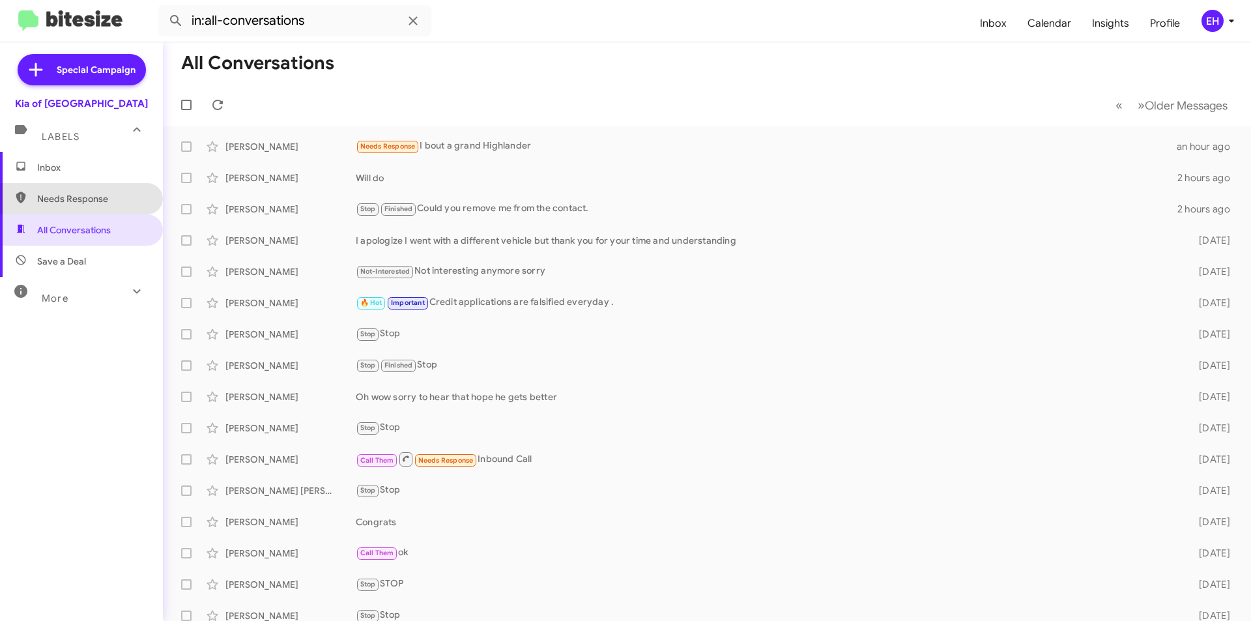
click at [116, 196] on span "Needs Response" at bounding box center [92, 198] width 111 height 13
type input "in:needs-response"
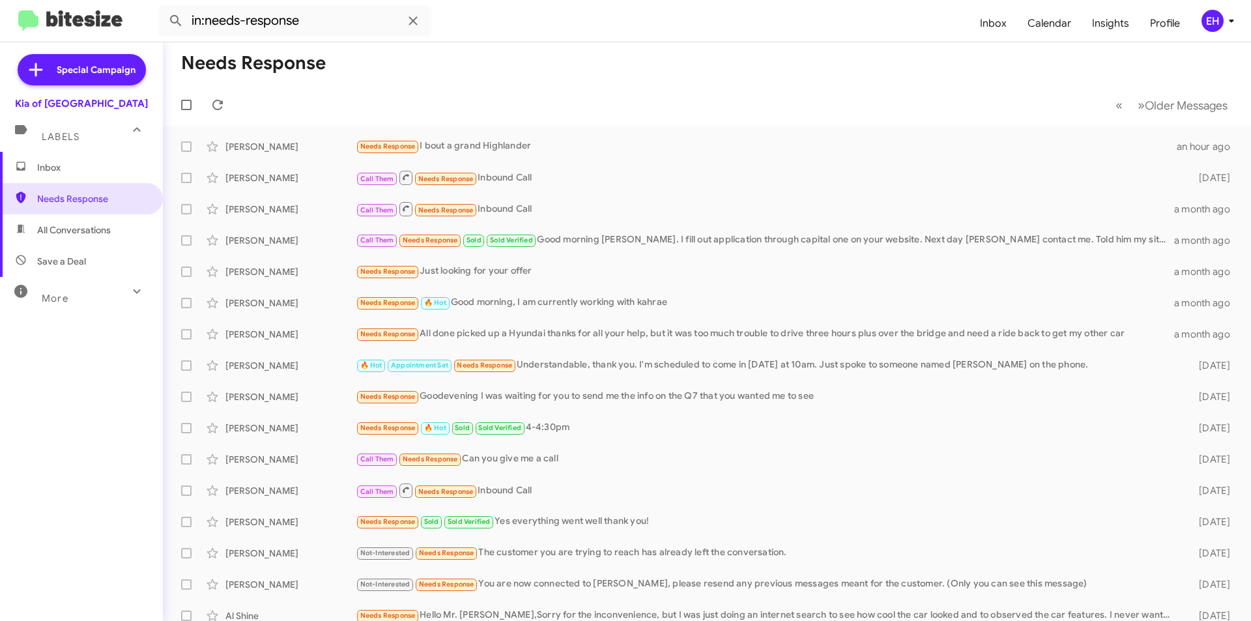
click at [82, 166] on span "Inbox" at bounding box center [92, 167] width 111 height 13
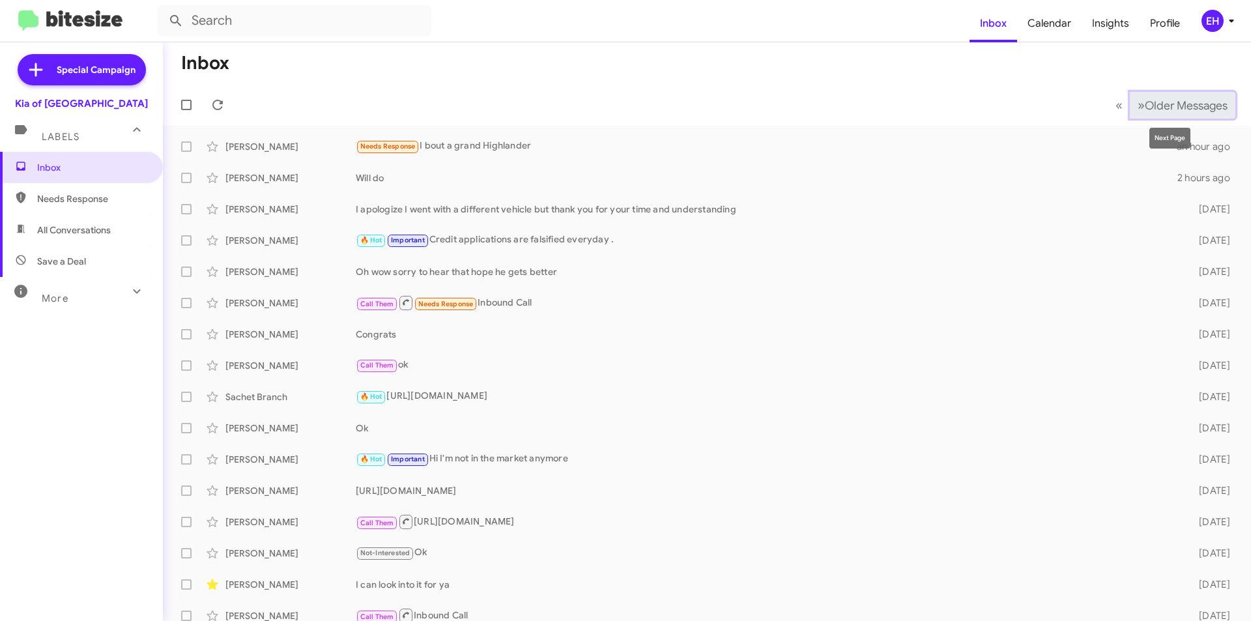
click at [1169, 111] on span "Older Messages" at bounding box center [1186, 105] width 83 height 14
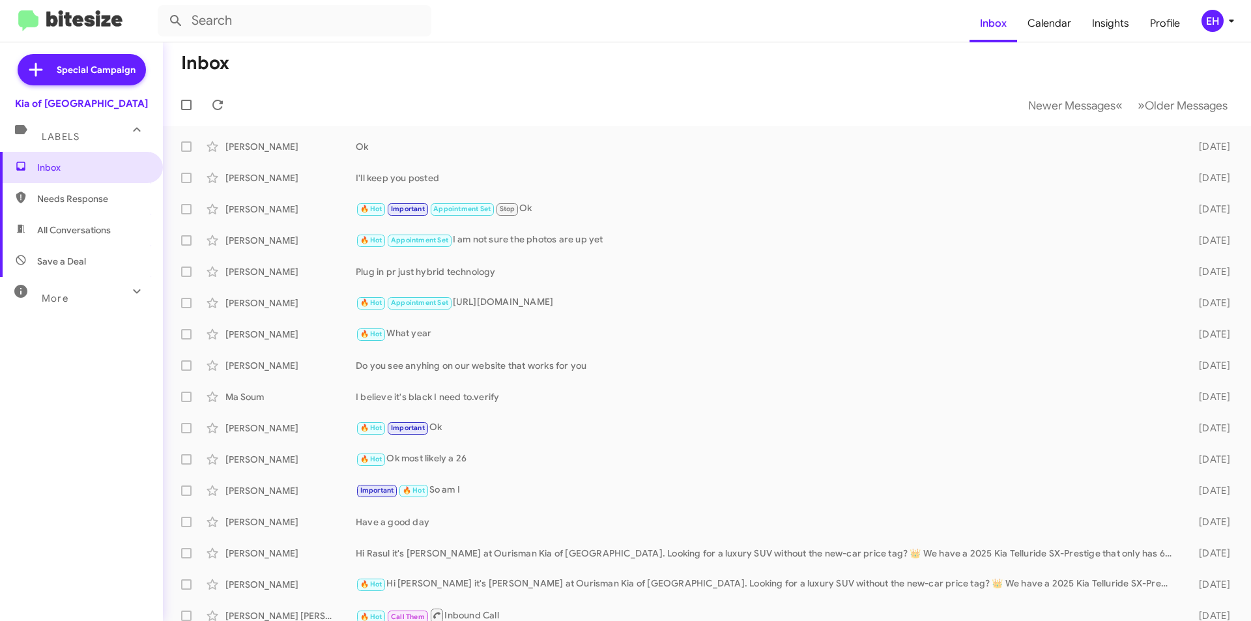
click at [1234, 115] on mat-toolbar-row "Newer Messages « Previous » Next Older Messages" at bounding box center [707, 105] width 1088 height 42
click at [1204, 108] on span "Older Messages" at bounding box center [1186, 105] width 83 height 14
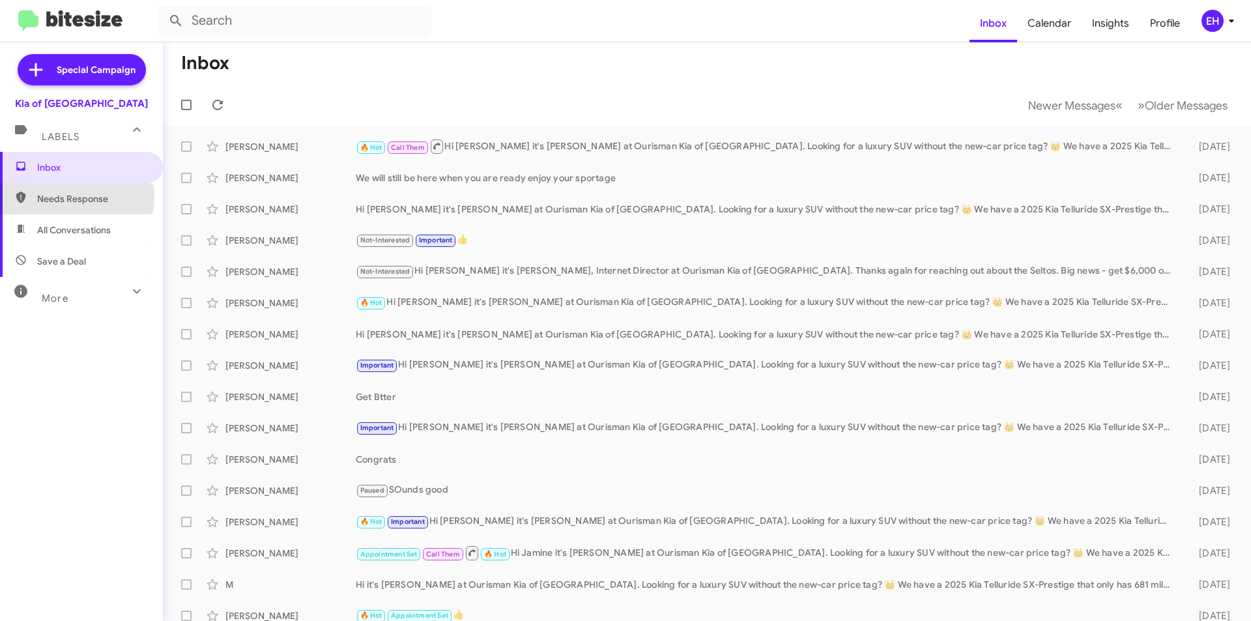
click at [63, 197] on span "Needs Response" at bounding box center [92, 198] width 111 height 13
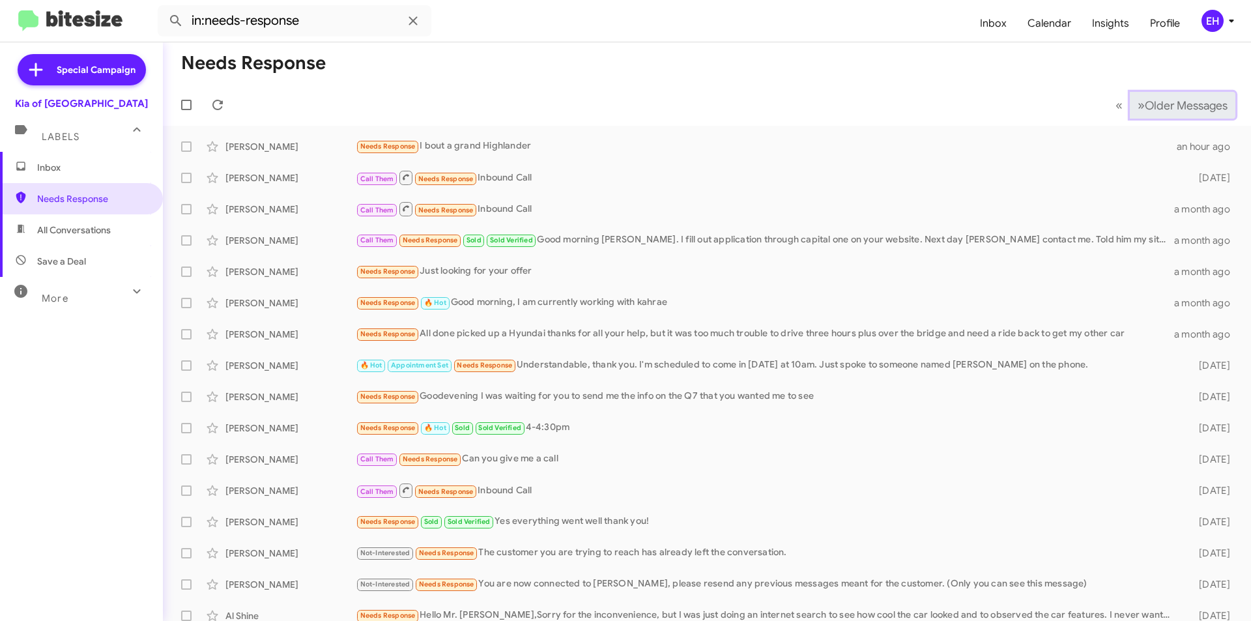
click at [1180, 93] on button "» Next Older Messages" at bounding box center [1183, 105] width 106 height 27
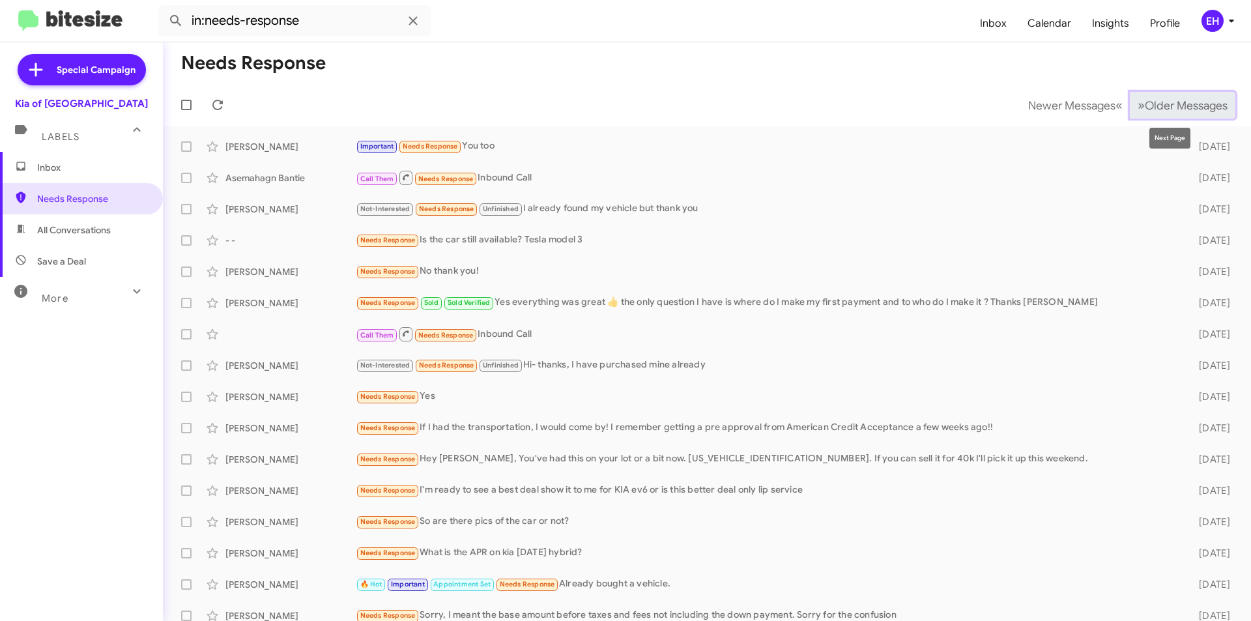
click at [1151, 104] on span "Older Messages" at bounding box center [1186, 105] width 83 height 14
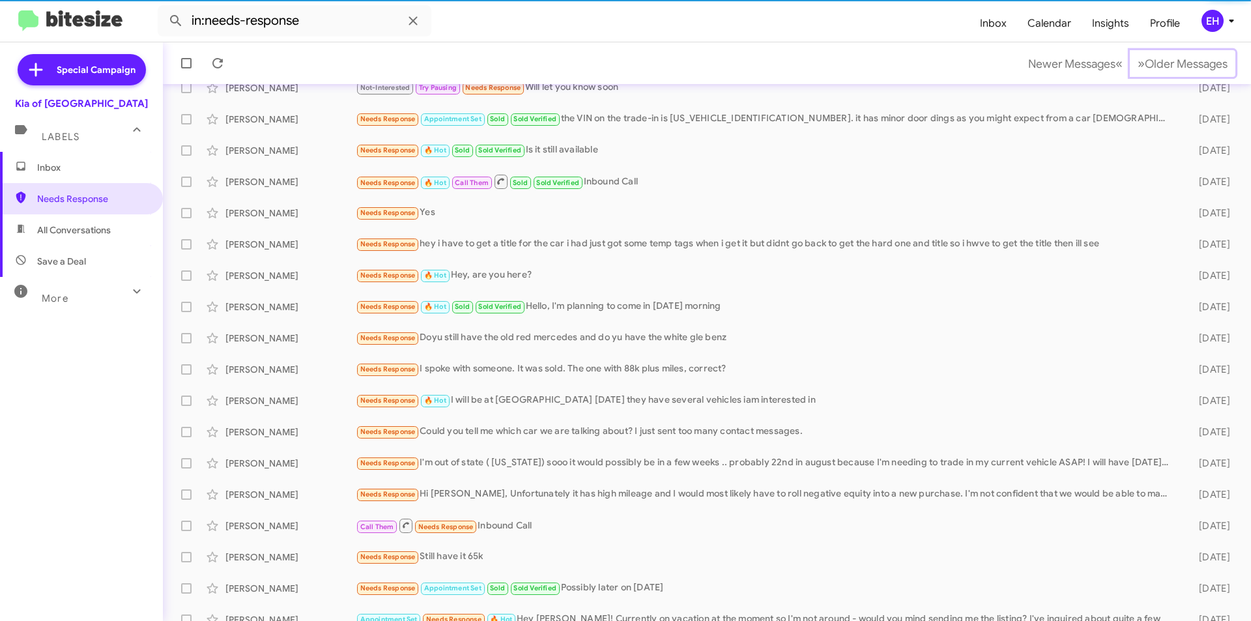
scroll to position [135, 0]
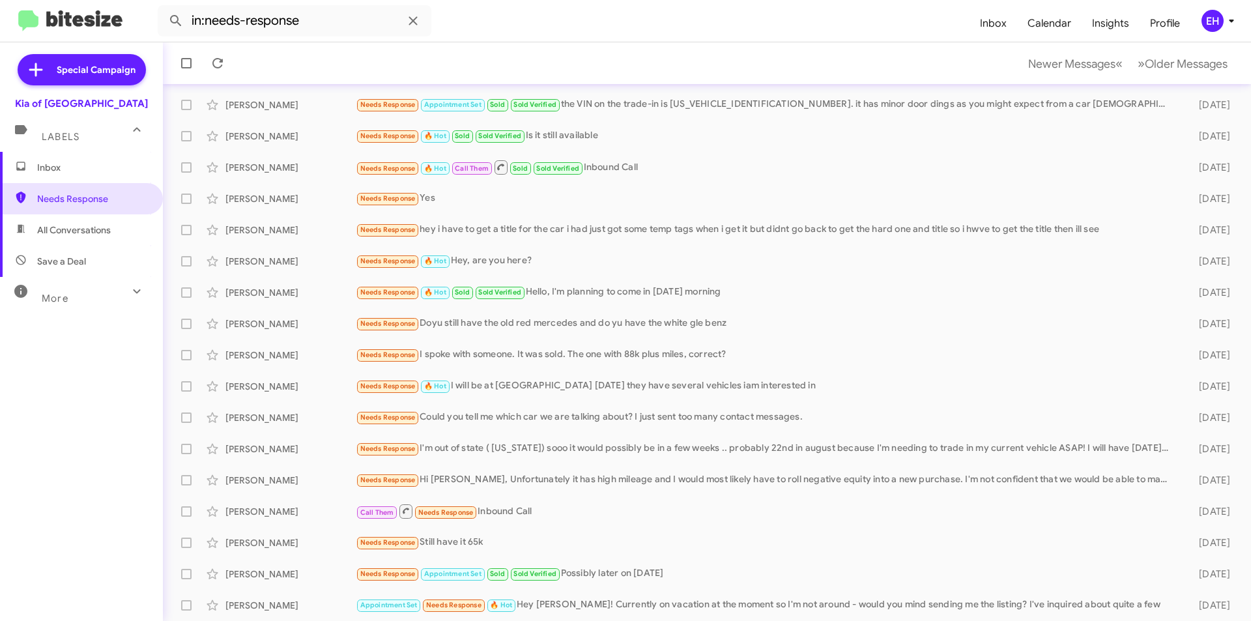
click at [75, 238] on span "All Conversations" at bounding box center [81, 229] width 163 height 31
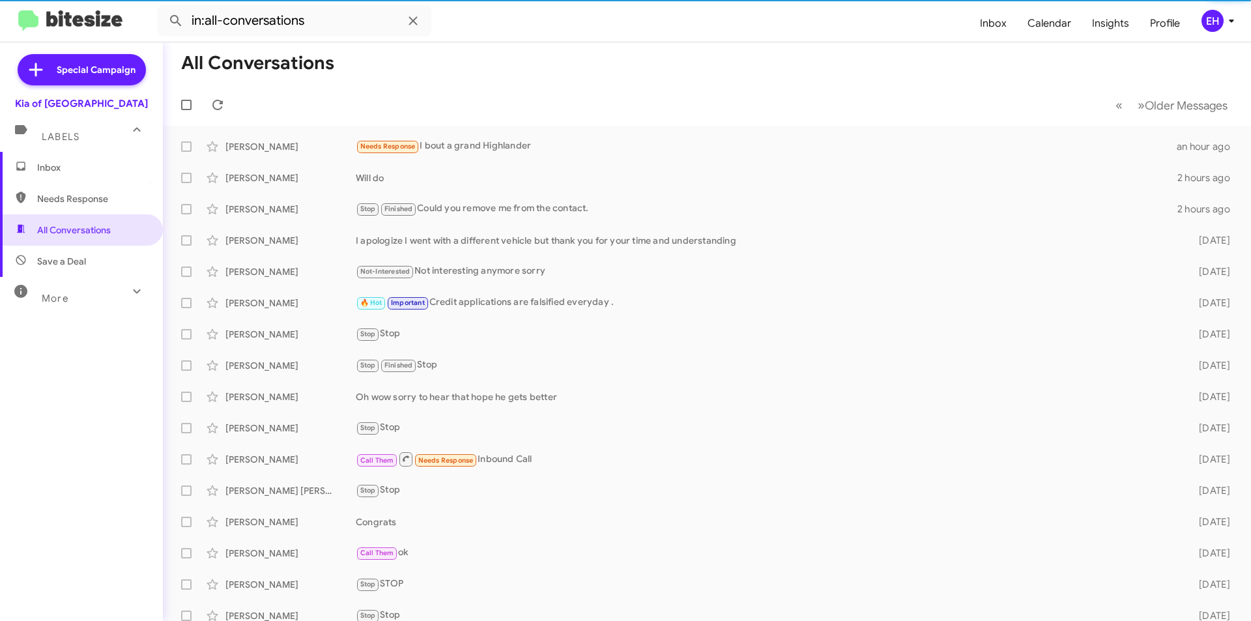
click at [70, 266] on span "Save a Deal" at bounding box center [61, 261] width 49 height 13
type input "in:not-interested"
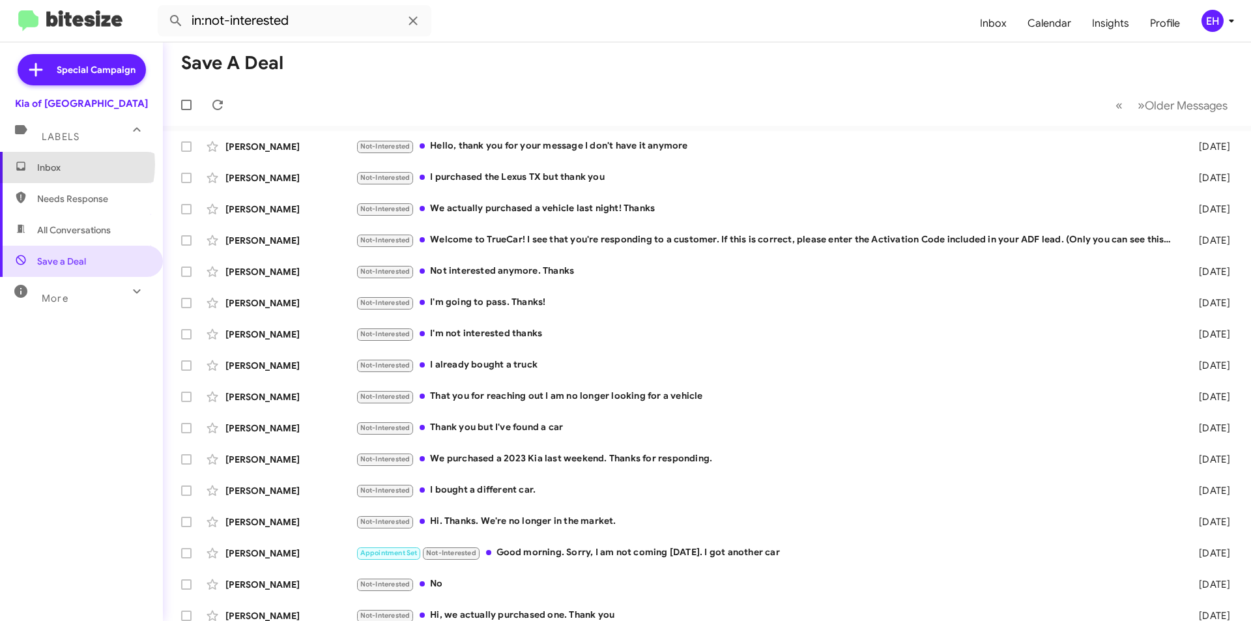
click at [57, 164] on span "Inbox" at bounding box center [92, 167] width 111 height 13
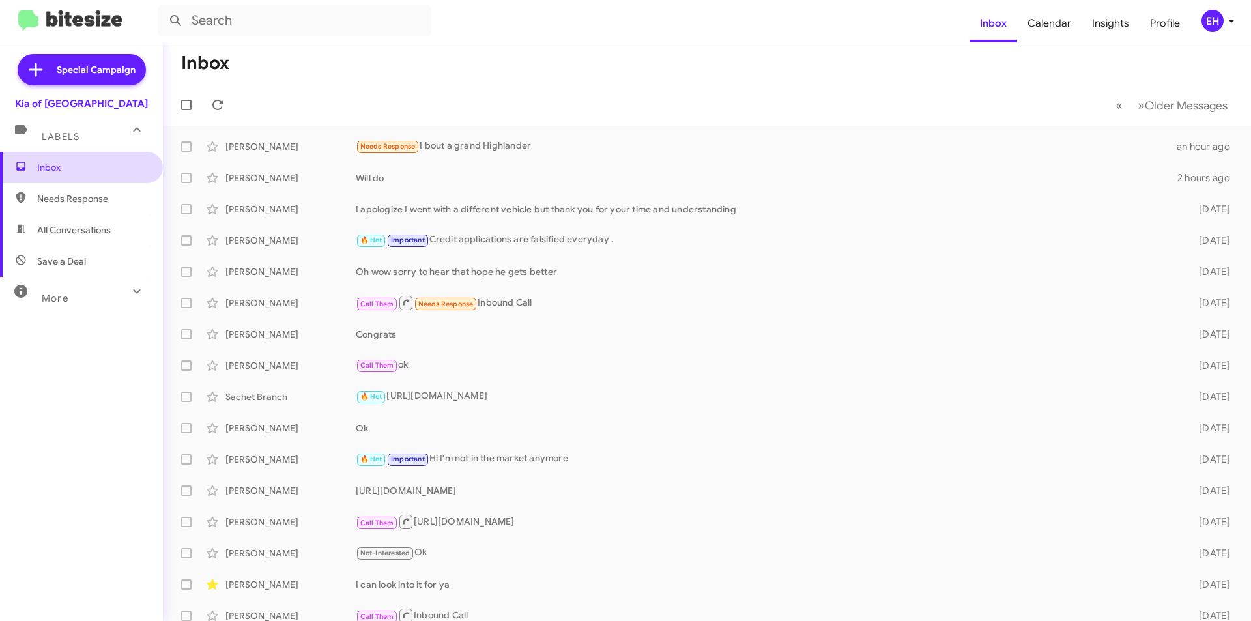
click at [68, 170] on span "Inbox" at bounding box center [92, 167] width 111 height 13
click at [67, 202] on span "Needs Response" at bounding box center [92, 198] width 111 height 13
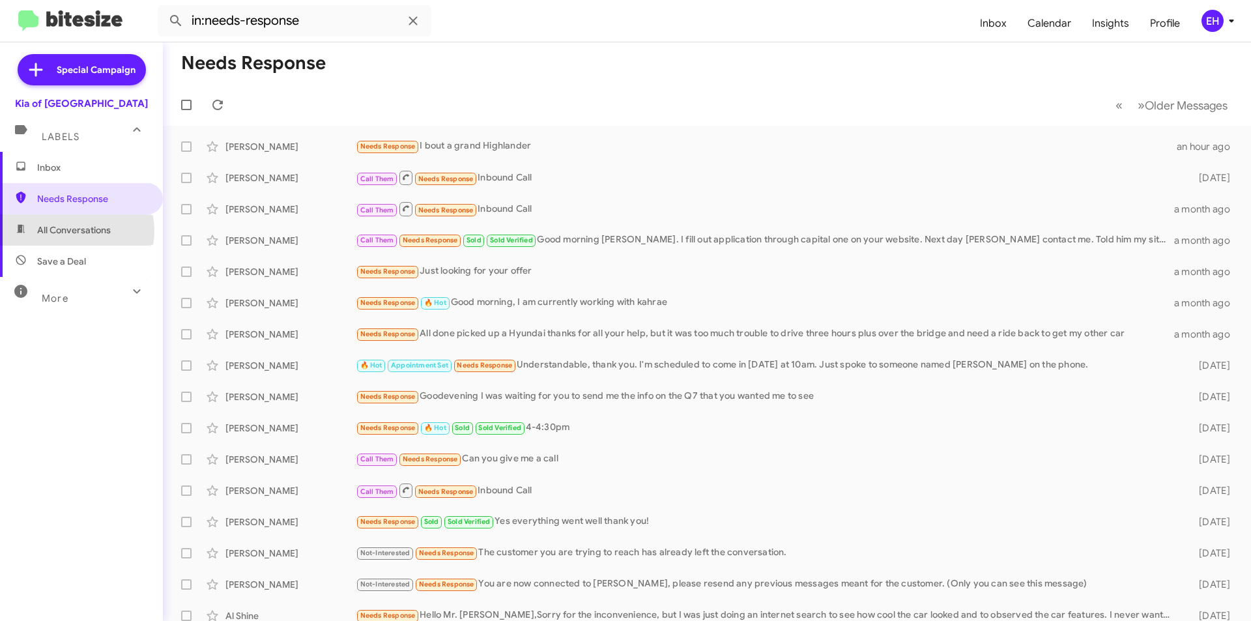
click at [71, 231] on span "All Conversations" at bounding box center [74, 229] width 74 height 13
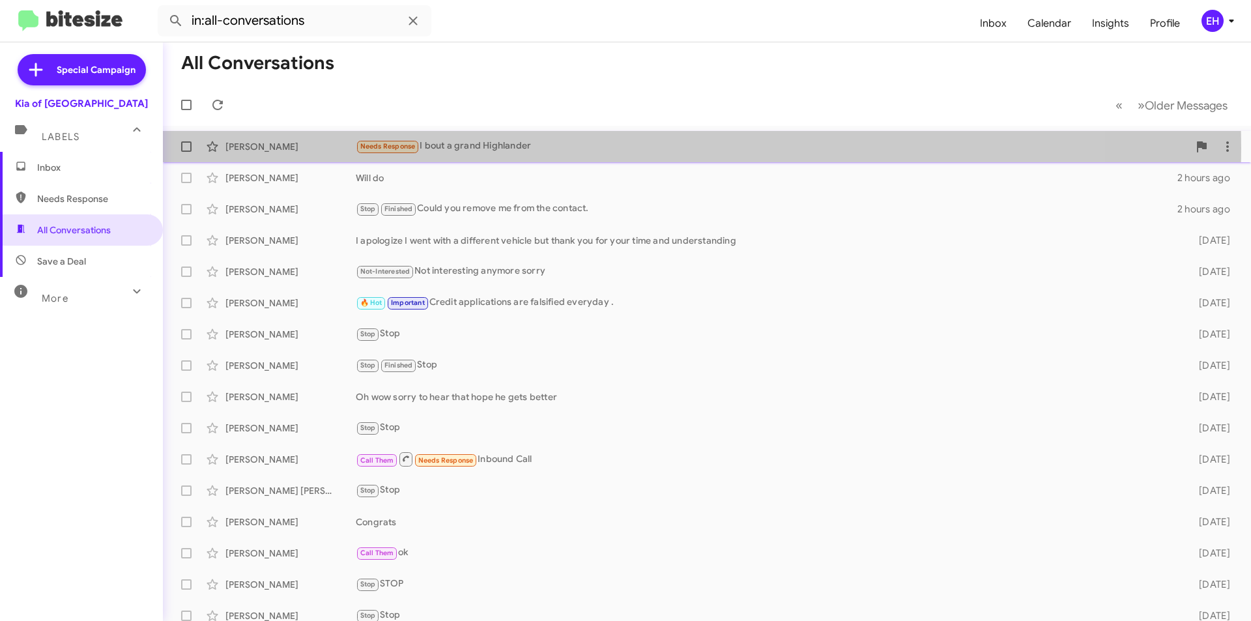
click at [511, 148] on div "Needs Response I bout a grand Highlander" at bounding box center [772, 146] width 833 height 15
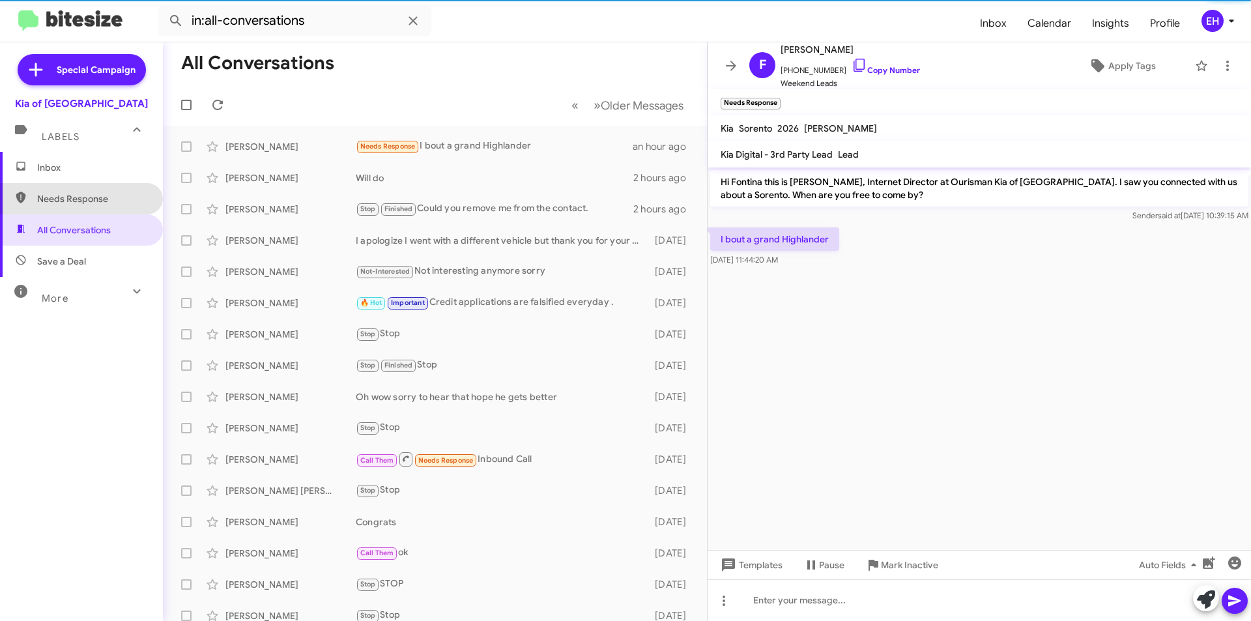
click at [96, 201] on span "Needs Response" at bounding box center [92, 198] width 111 height 13
type input "in:needs-response"
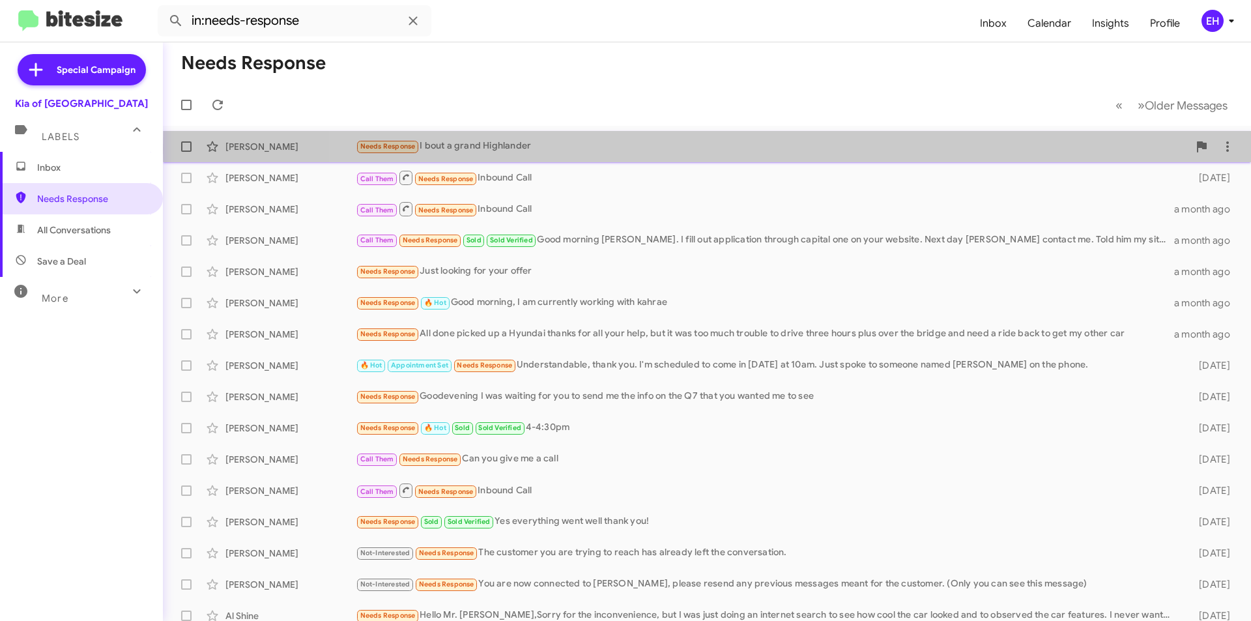
click at [1069, 150] on div "Needs Response I bout a grand Highlander" at bounding box center [772, 146] width 833 height 15
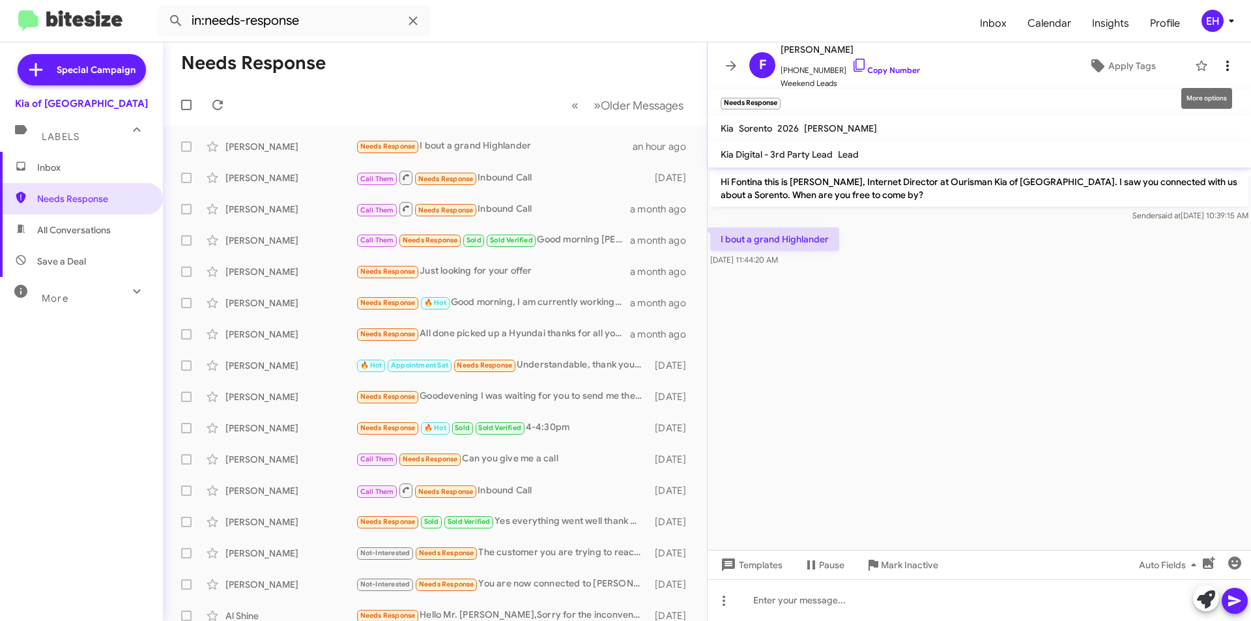
click at [1214, 69] on span at bounding box center [1227, 66] width 26 height 16
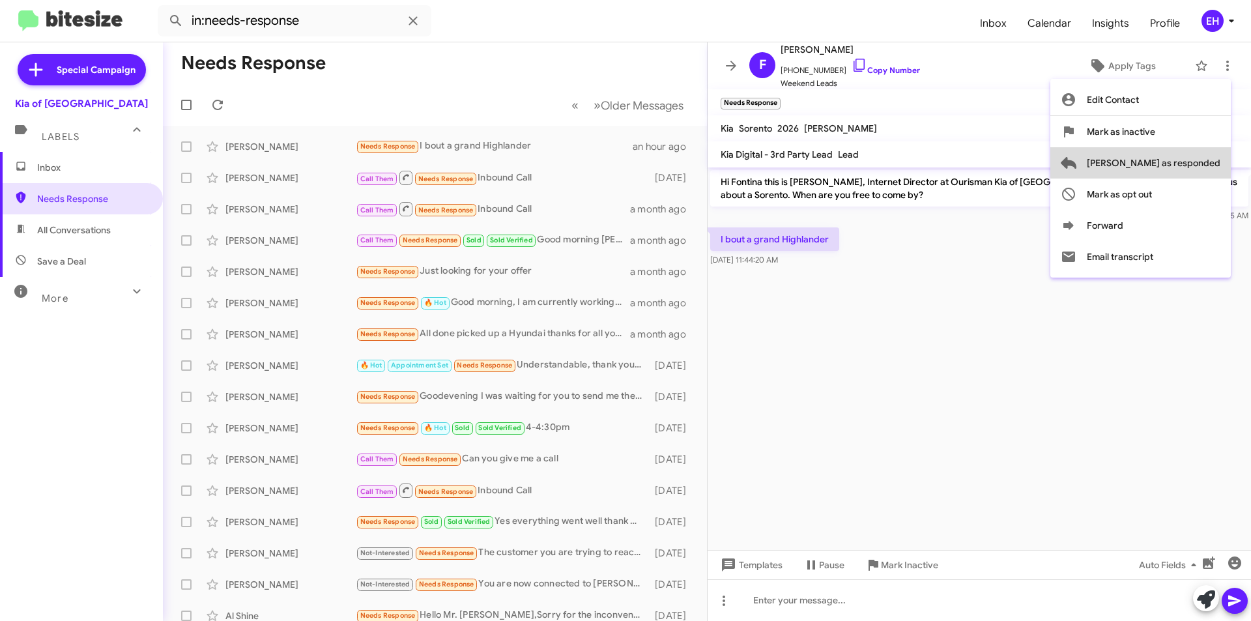
click at [1205, 162] on span "[PERSON_NAME] as responded" at bounding box center [1154, 162] width 134 height 31
